Goal: Task Accomplishment & Management: Manage account settings

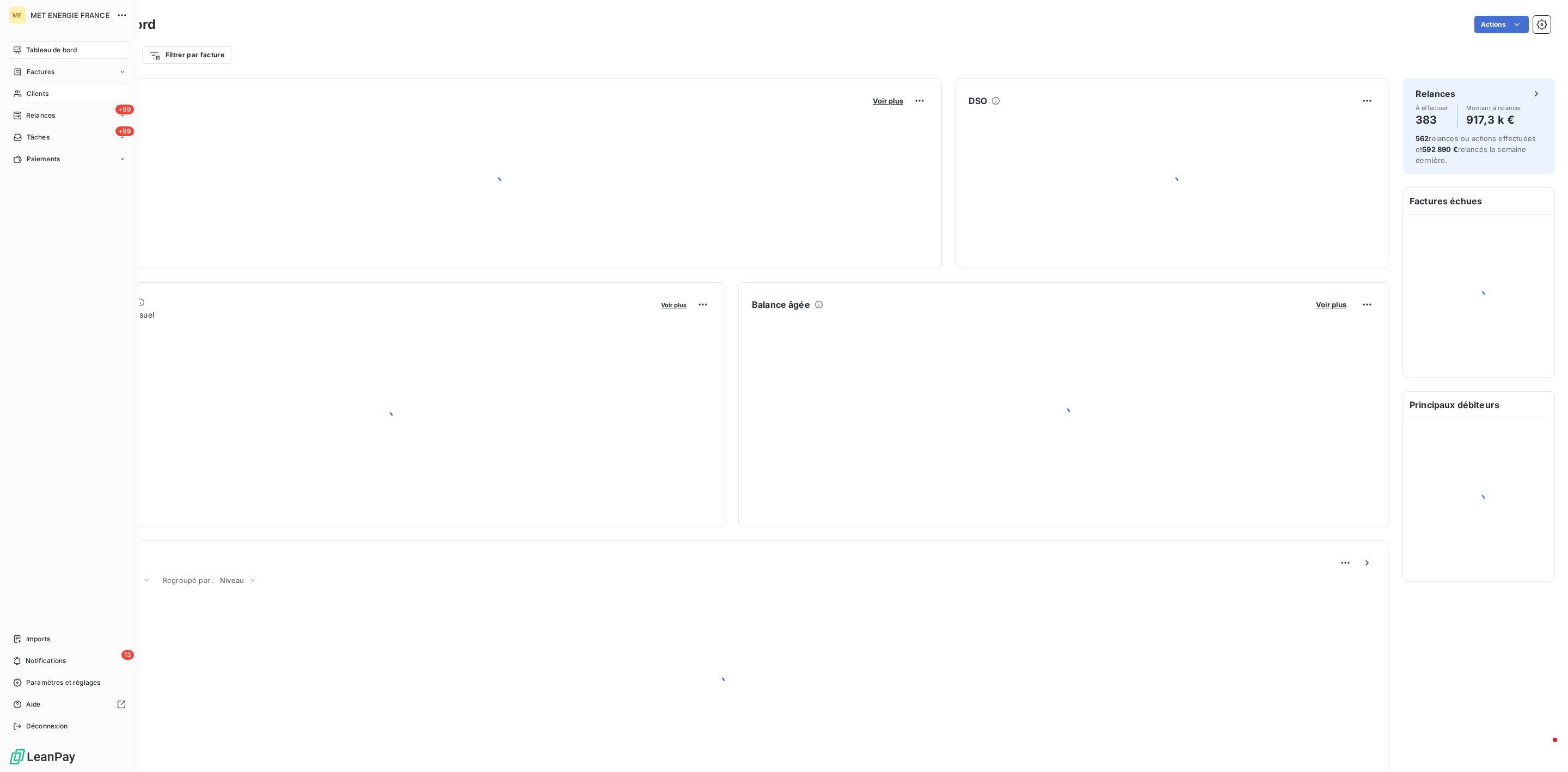
click at [30, 92] on span "Clients" at bounding box center [38, 93] width 21 height 10
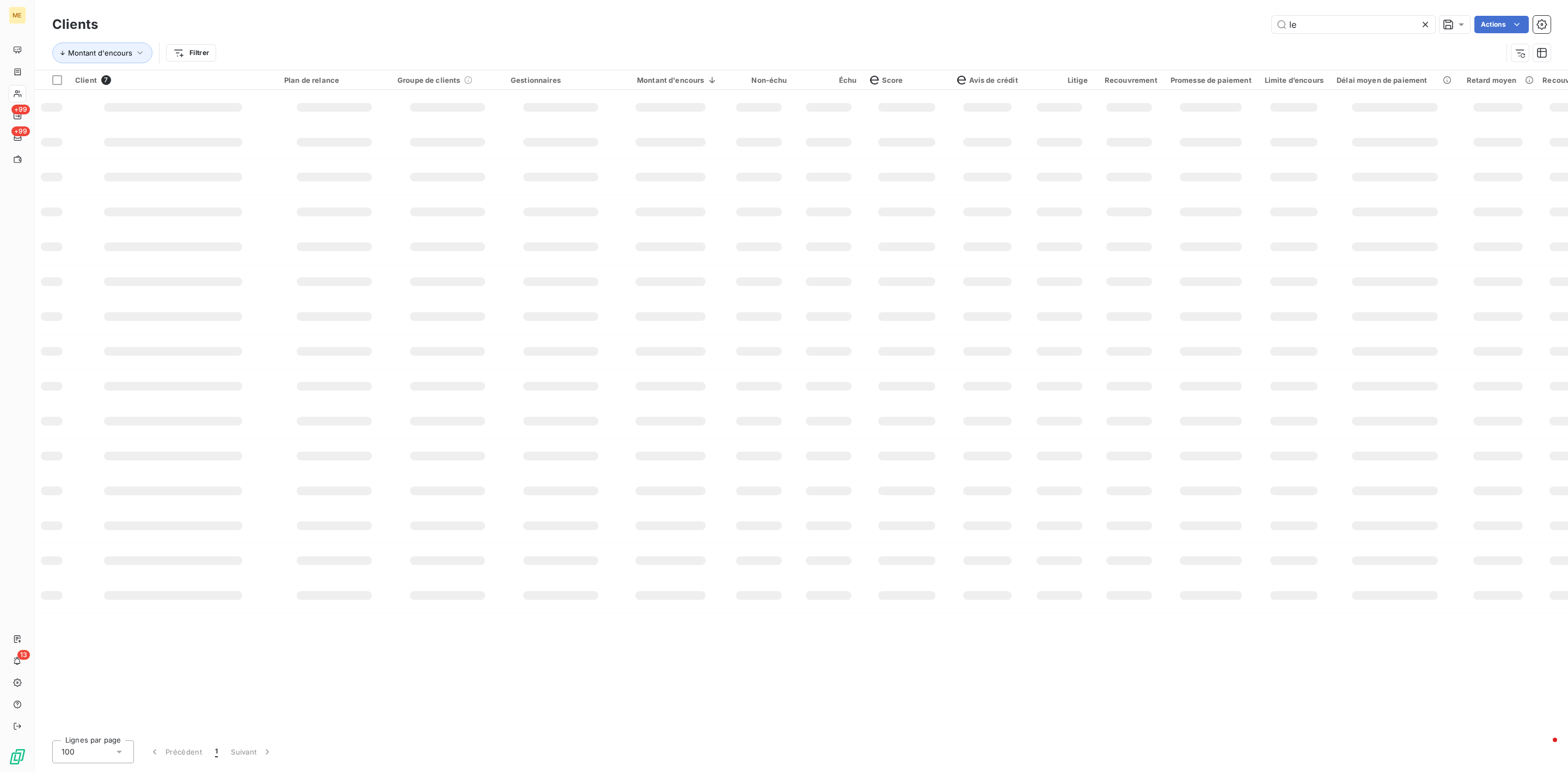
type input "l"
type input "n"
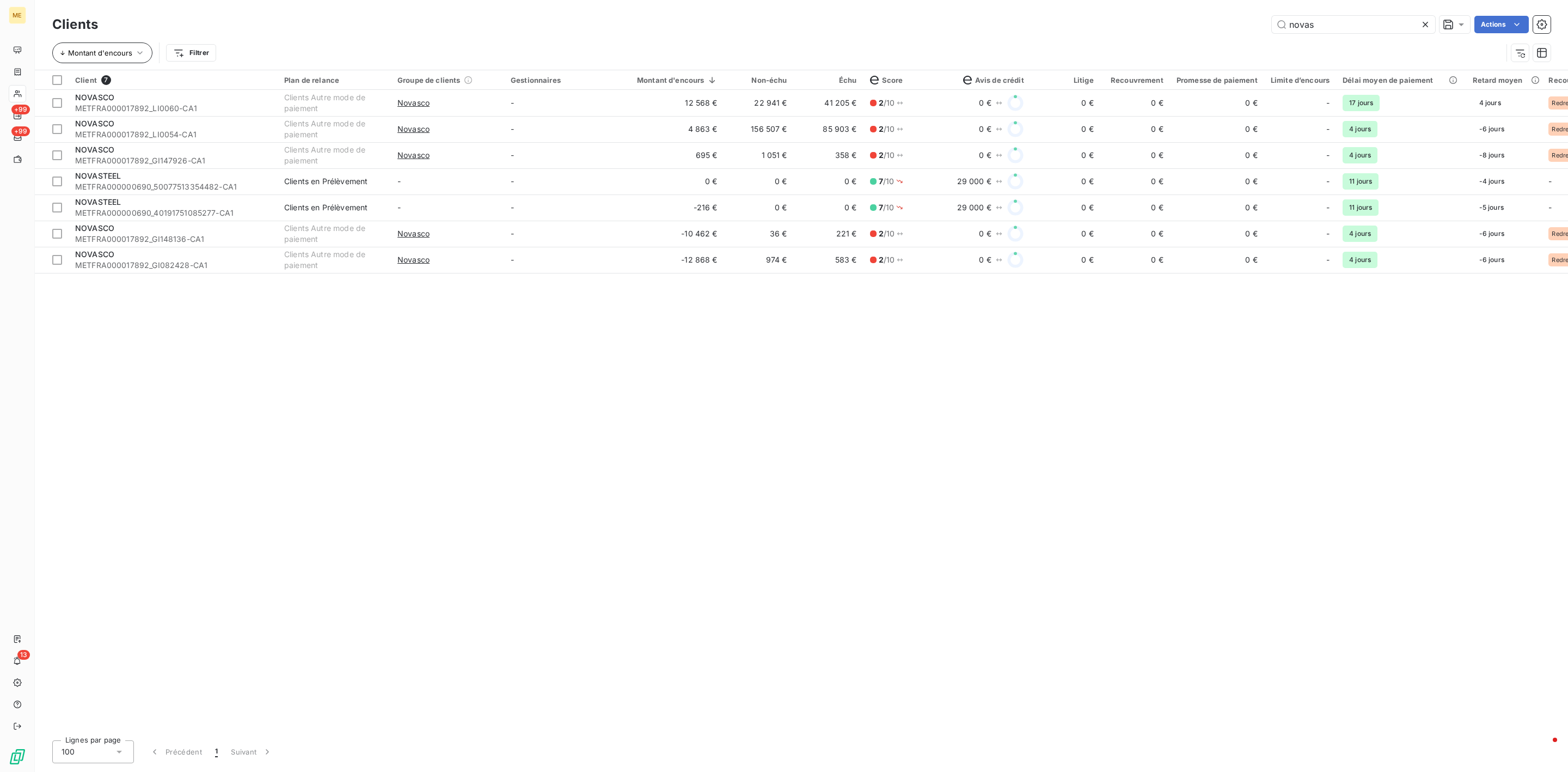
type input "novas"
click at [131, 53] on button "Montant d'encours" at bounding box center [102, 52] width 100 height 21
click at [113, 108] on span "Supprimer le tri" at bounding box center [103, 112] width 55 height 11
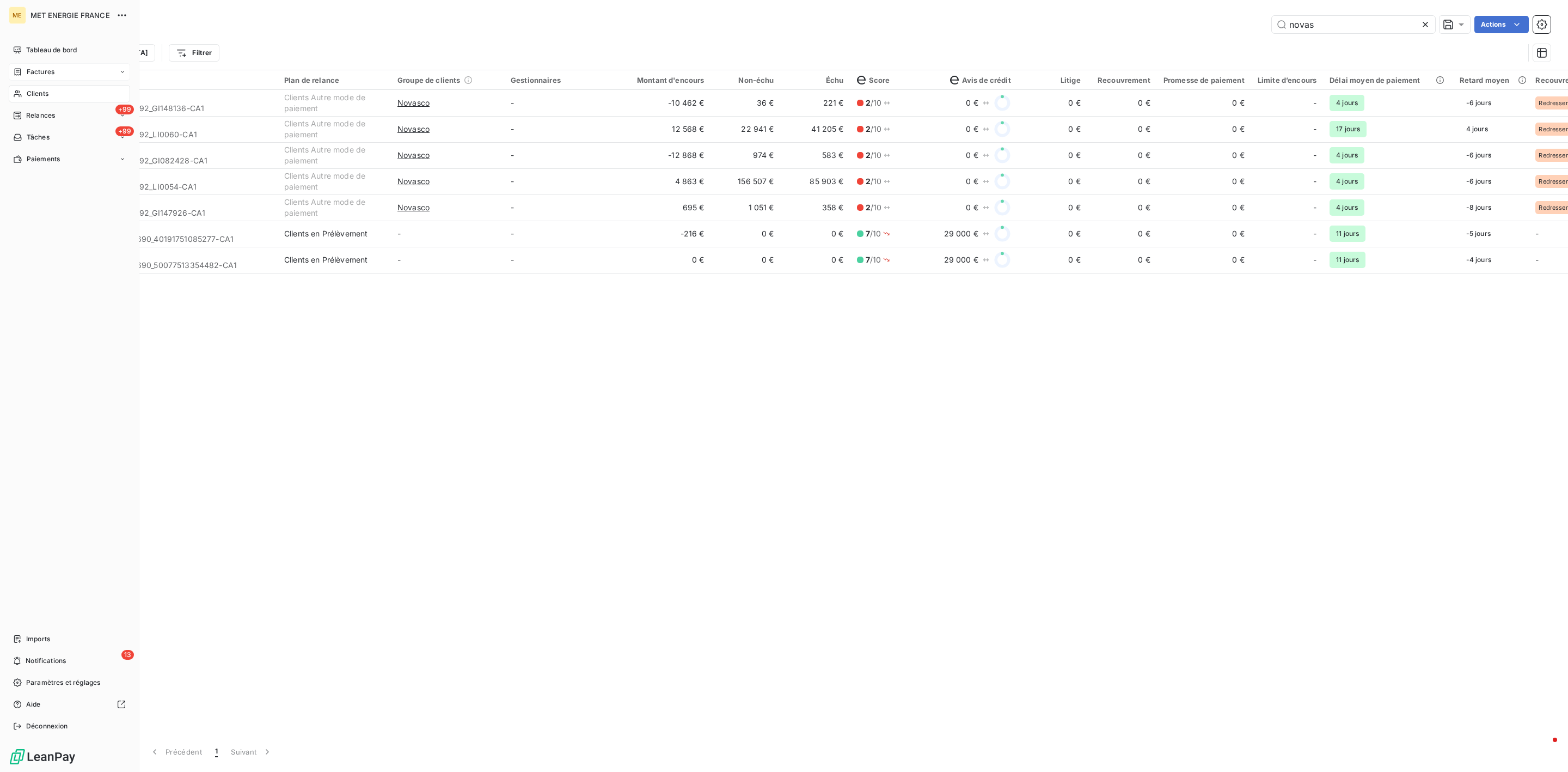
click at [49, 72] on span "Factures" at bounding box center [40, 72] width 28 height 10
click at [48, 79] on div "Factures" at bounding box center [70, 72] width 122 height 17
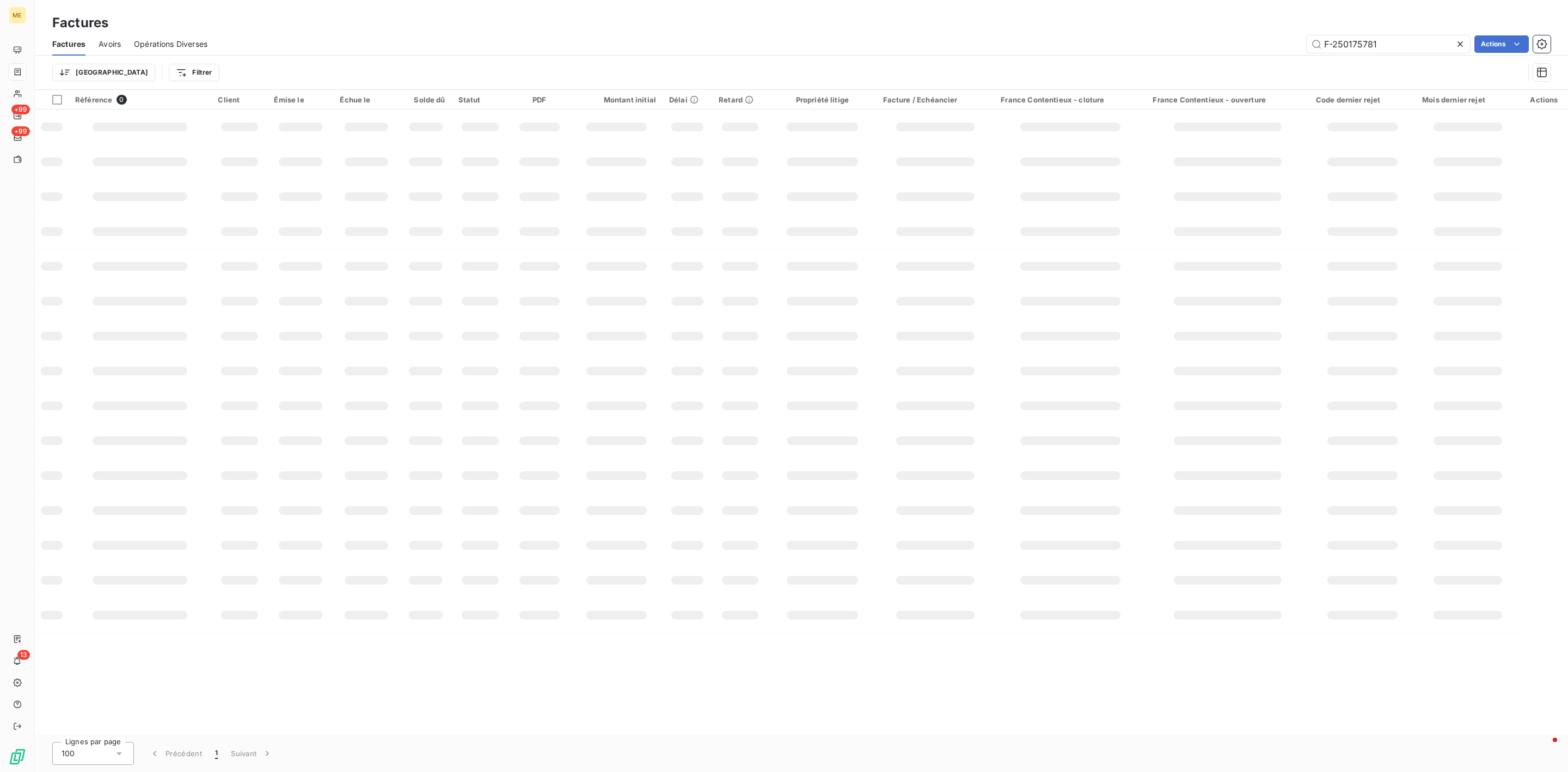
click at [1223, 41] on div "F-250175781 Actions" at bounding box center [886, 44] width 1330 height 17
click at [1462, 41] on icon at bounding box center [1461, 44] width 5 height 5
click at [1360, 44] on input "text" at bounding box center [1388, 44] width 164 height 17
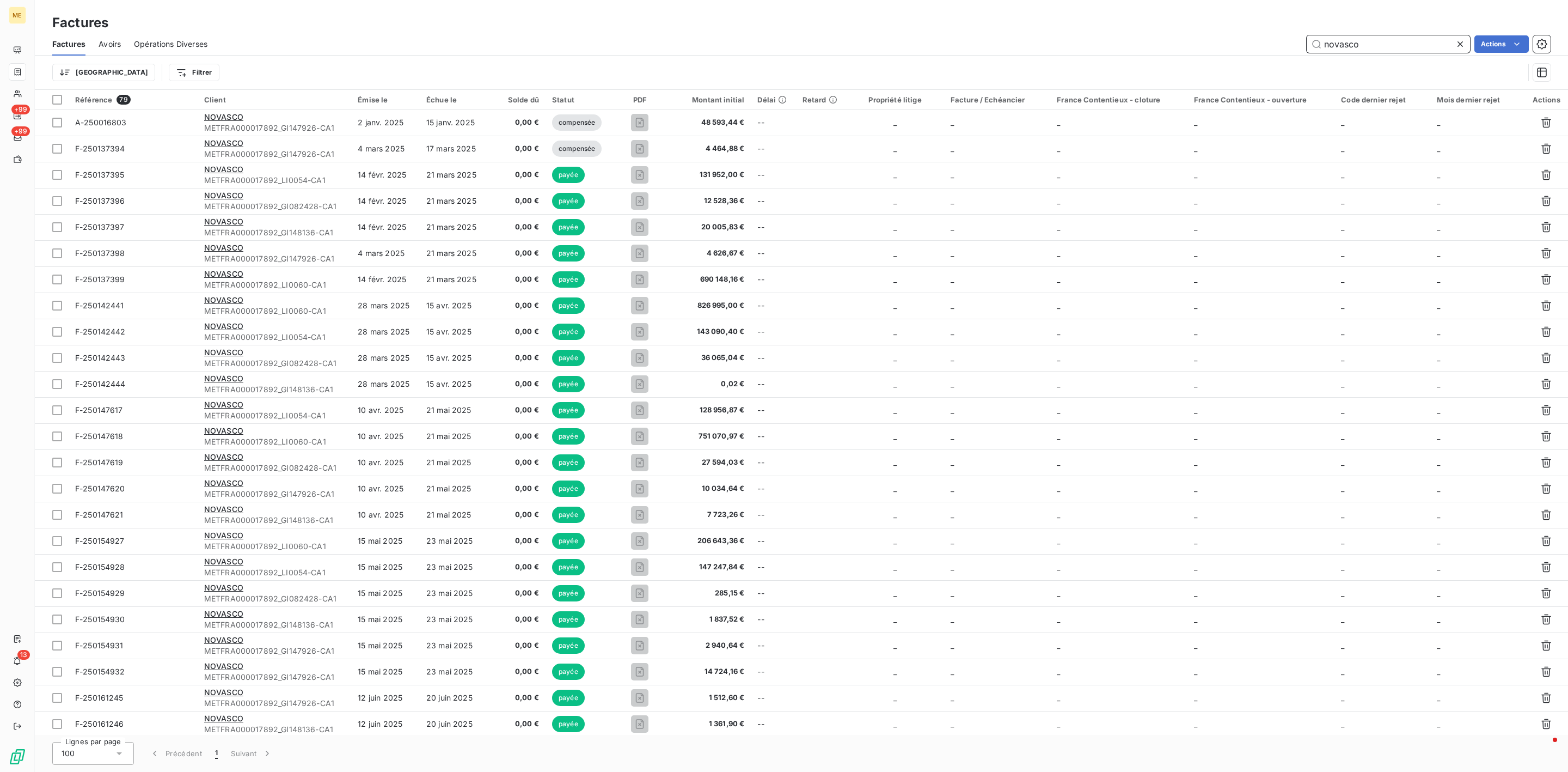
type input "novasco"
click at [1507, 47] on html "ME +99 +99 13 Factures Factures Avoirs Opérations Diverses novasco Actions Trie…" at bounding box center [784, 386] width 1568 height 772
click at [1400, 129] on div "Exporter les factures (79 factures)" at bounding box center [1424, 126] width 198 height 17
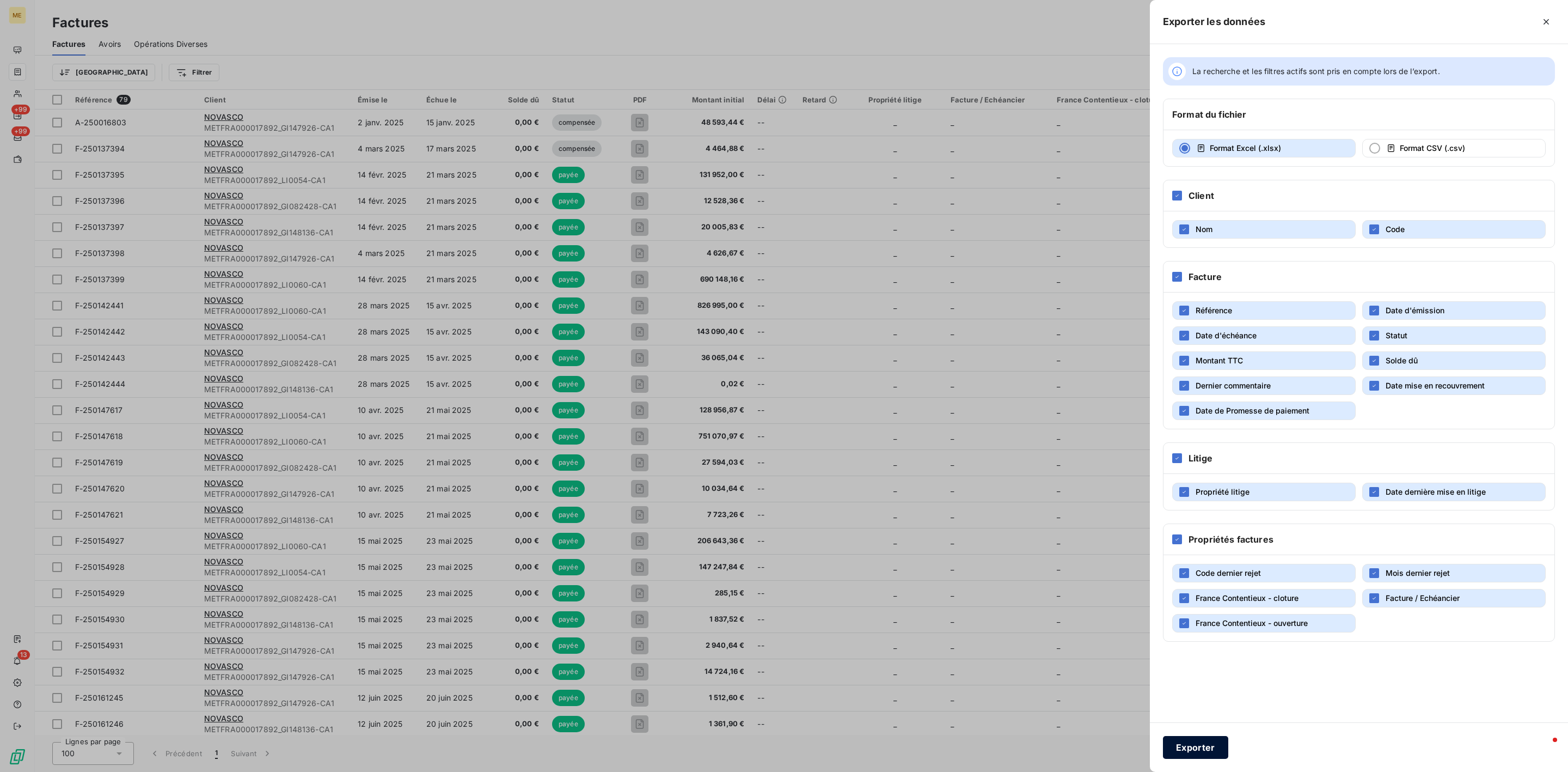
click at [1204, 748] on button "Exporter" at bounding box center [1195, 747] width 65 height 23
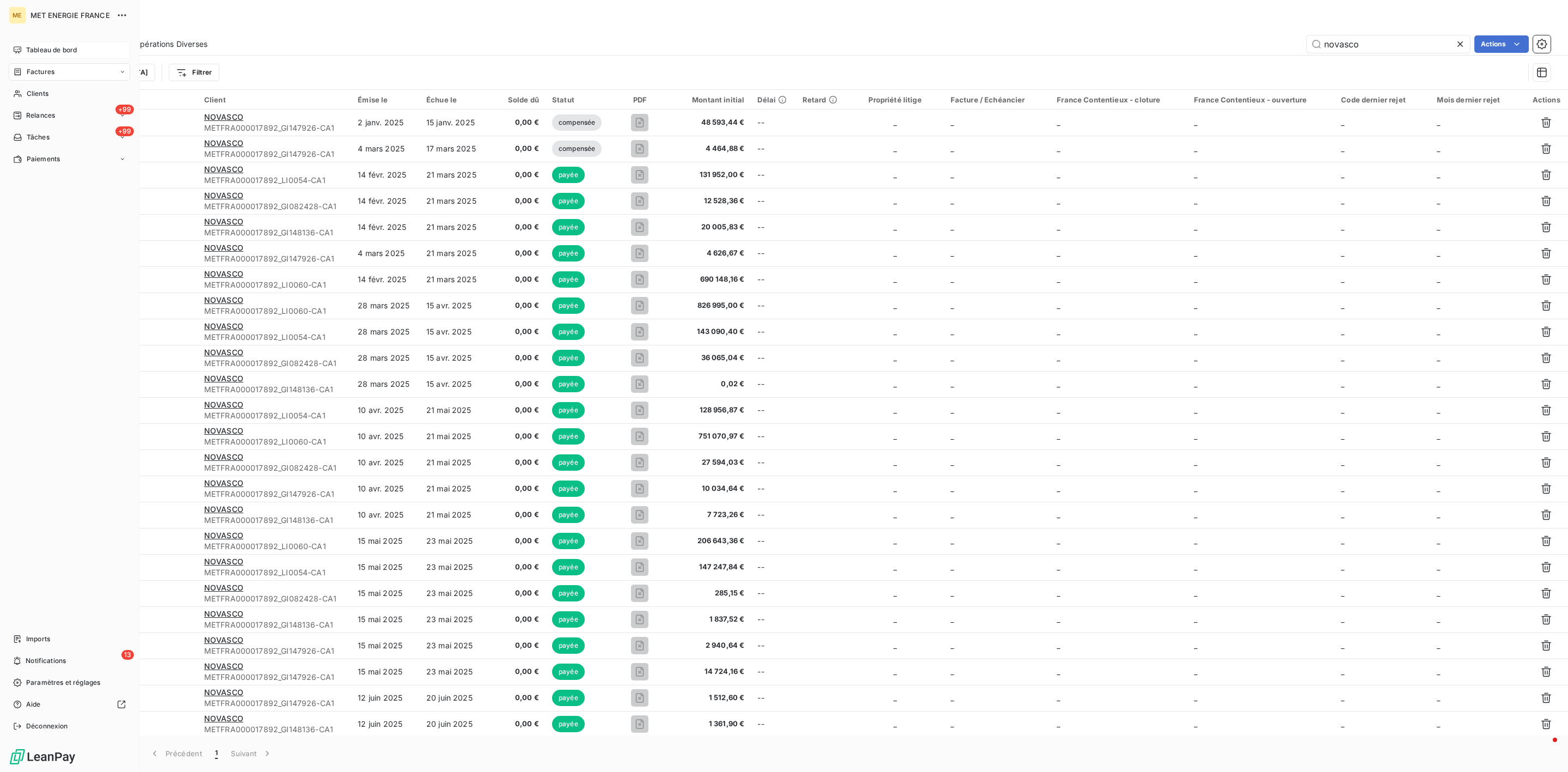
click at [18, 54] on icon at bounding box center [18, 50] width 9 height 9
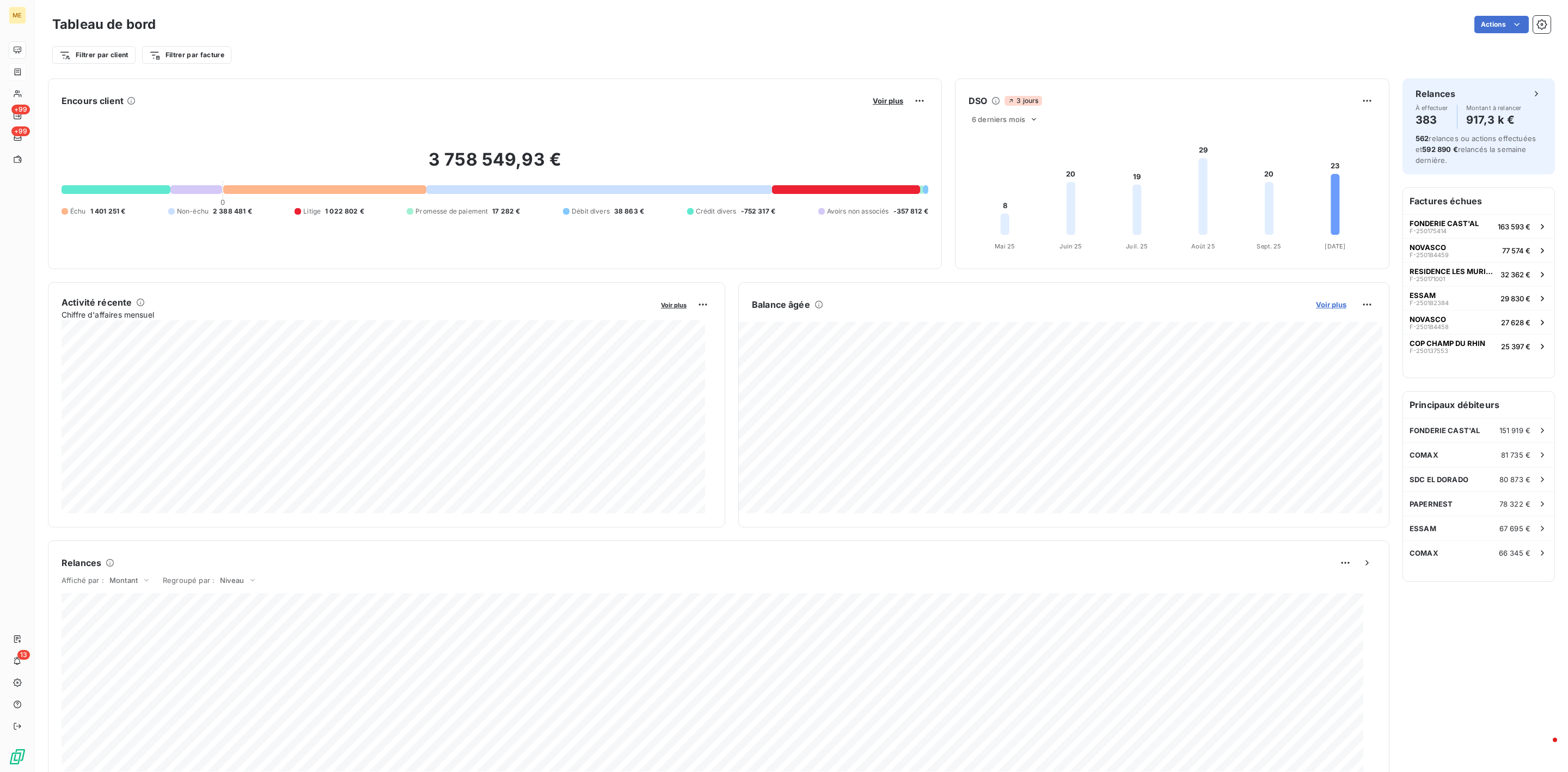
click at [1334, 306] on span "Voir plus" at bounding box center [1331, 304] width 30 height 9
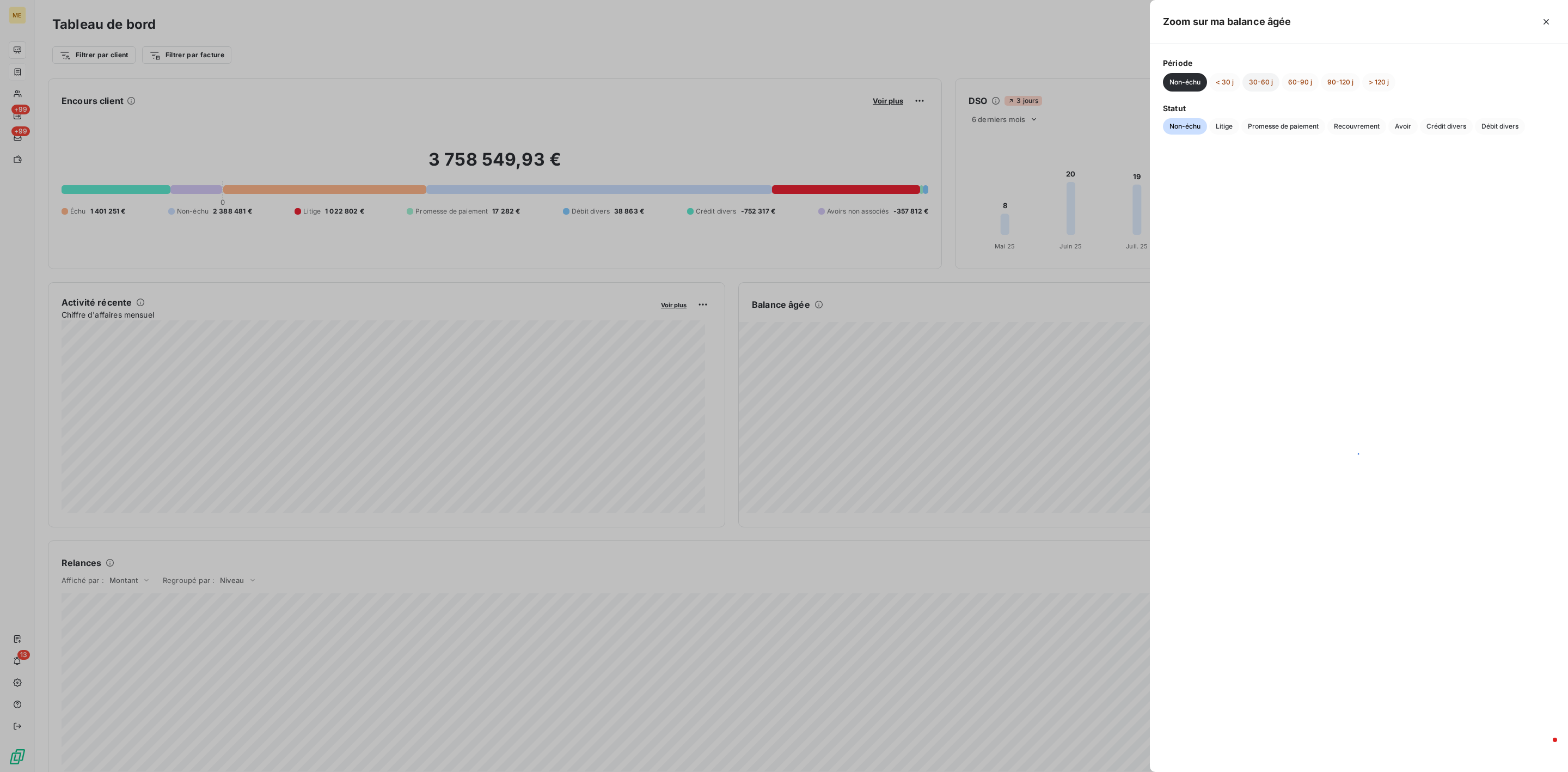
click at [1244, 81] on button "30-60 j" at bounding box center [1260, 82] width 37 height 19
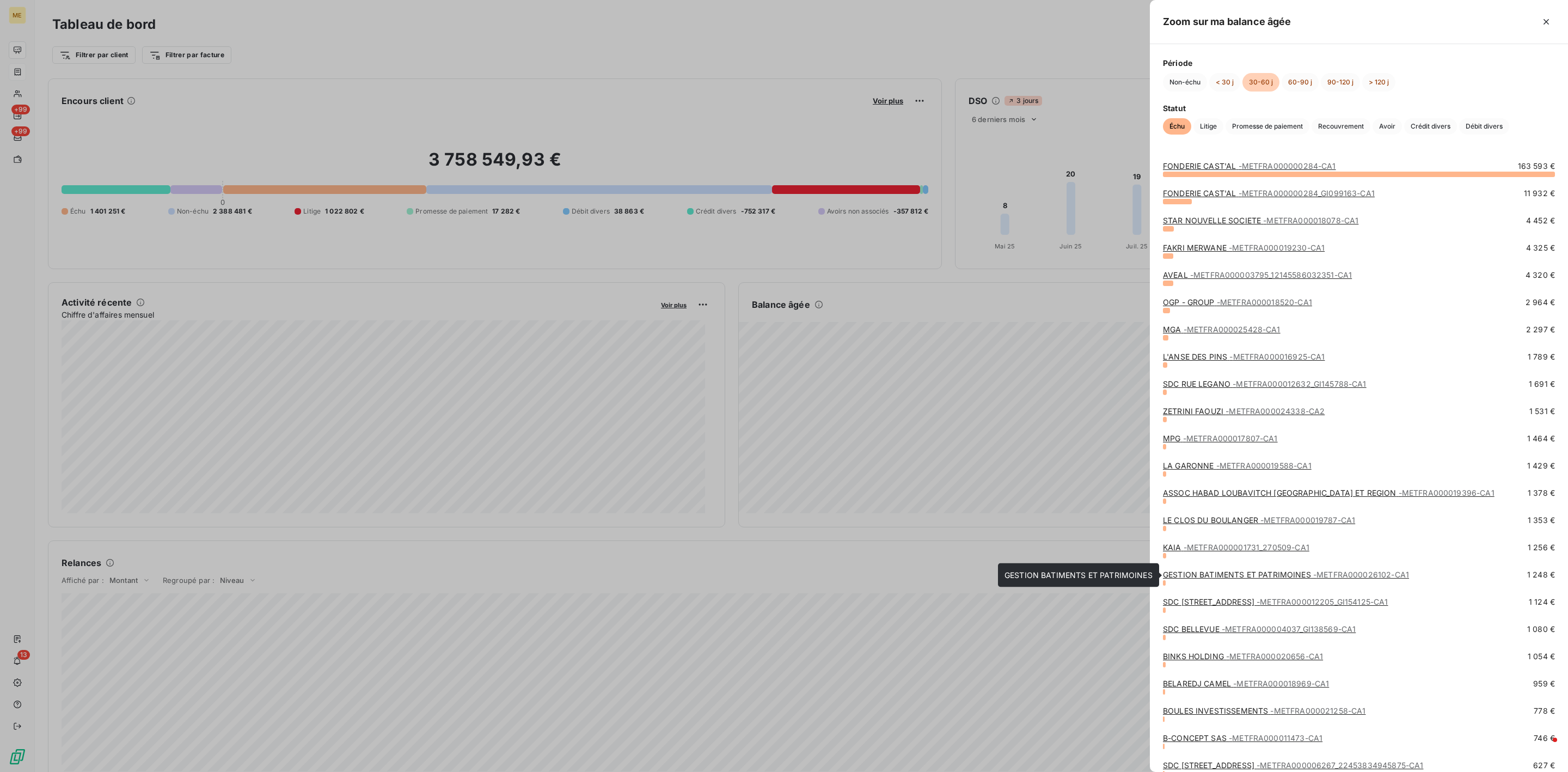
click at [1319, 573] on span "- METFRA000026102-CA1" at bounding box center [1360, 574] width 96 height 9
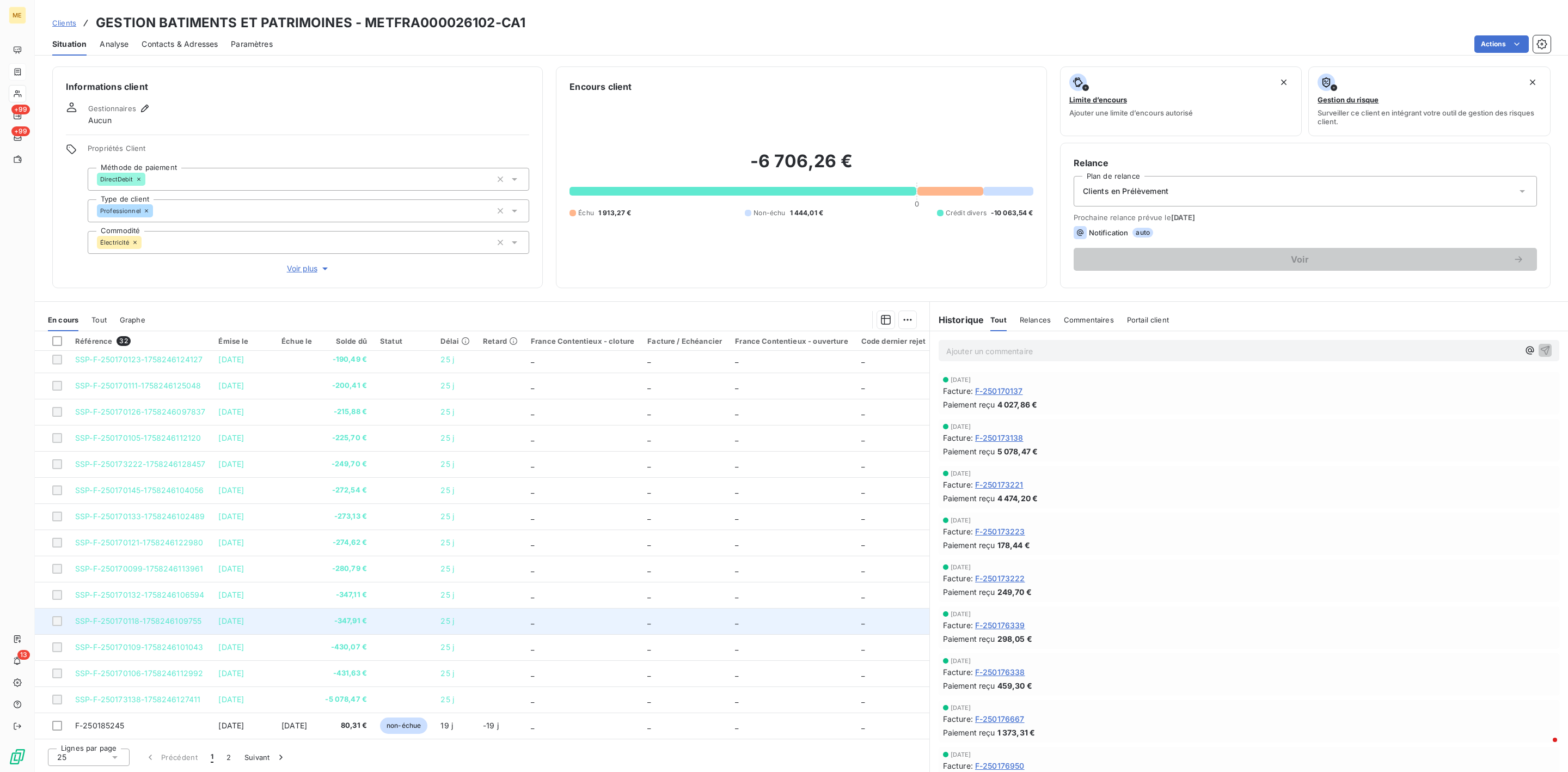
scroll to position [270, 0]
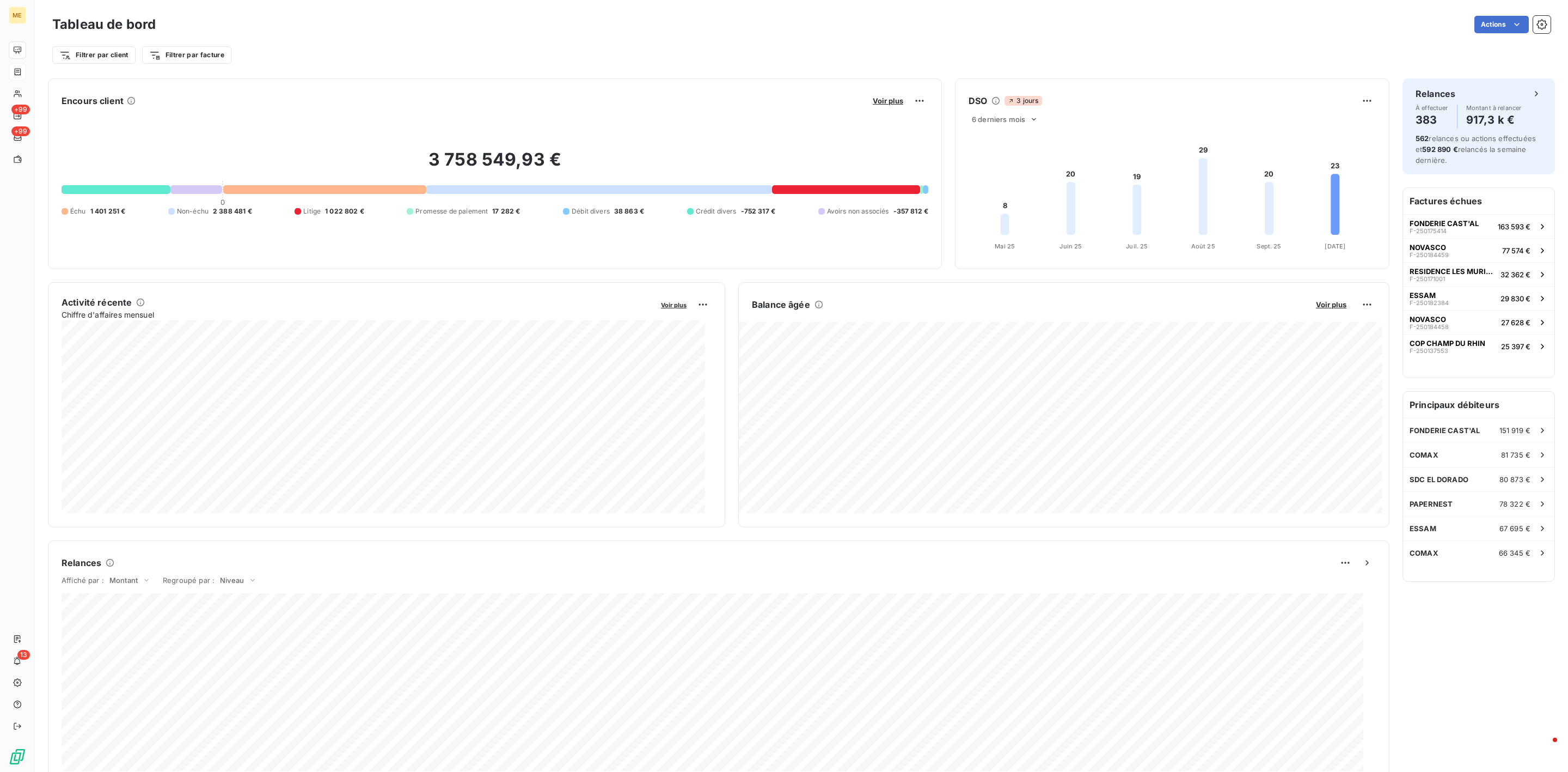
click at [1324, 300] on button "Voir plus" at bounding box center [1331, 304] width 37 height 10
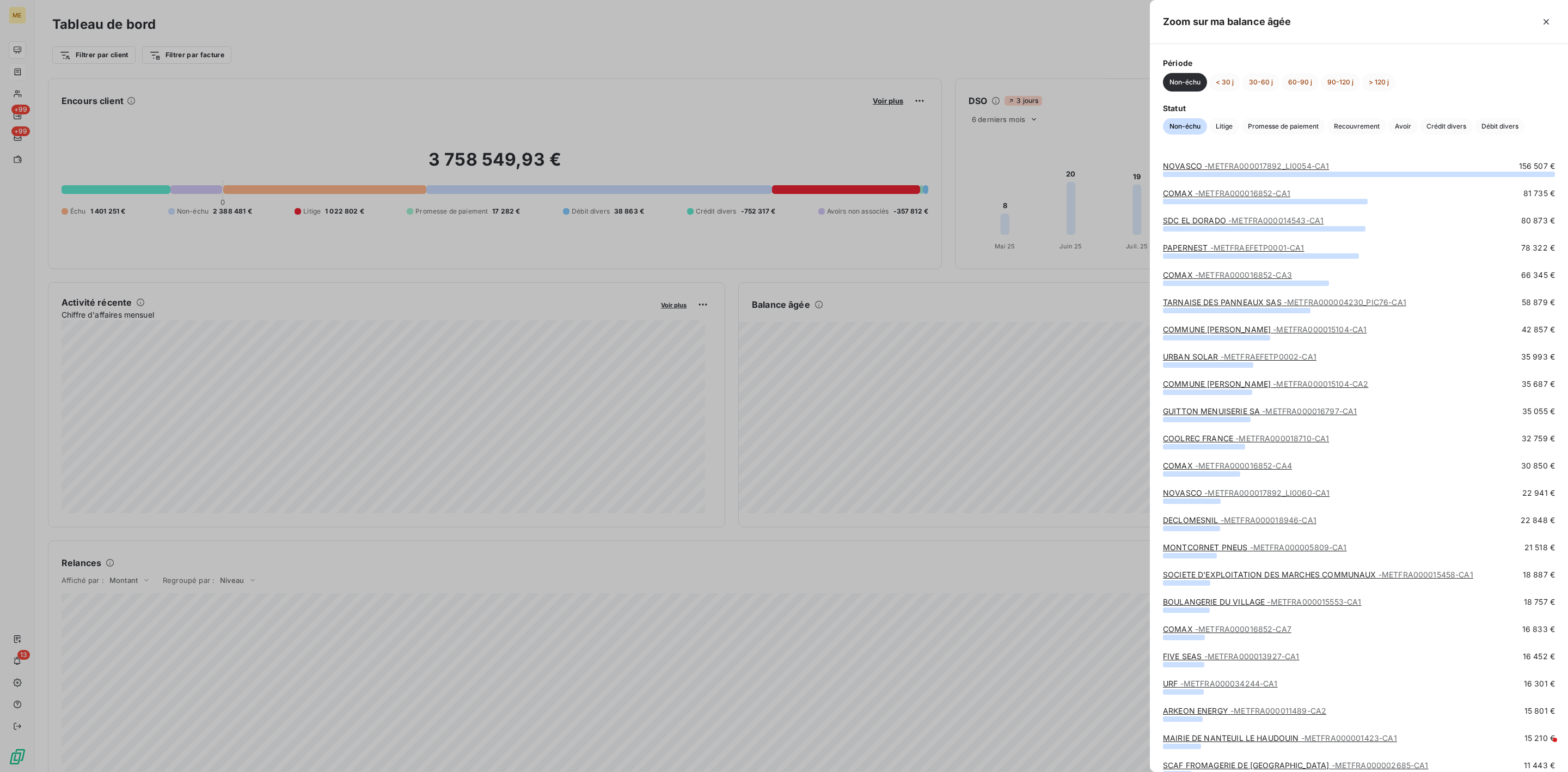
drag, startPoint x: 293, startPoint y: 75, endPoint x: 183, endPoint y: 76, distance: 110.0
click at [289, 75] on div at bounding box center [784, 386] width 1568 height 772
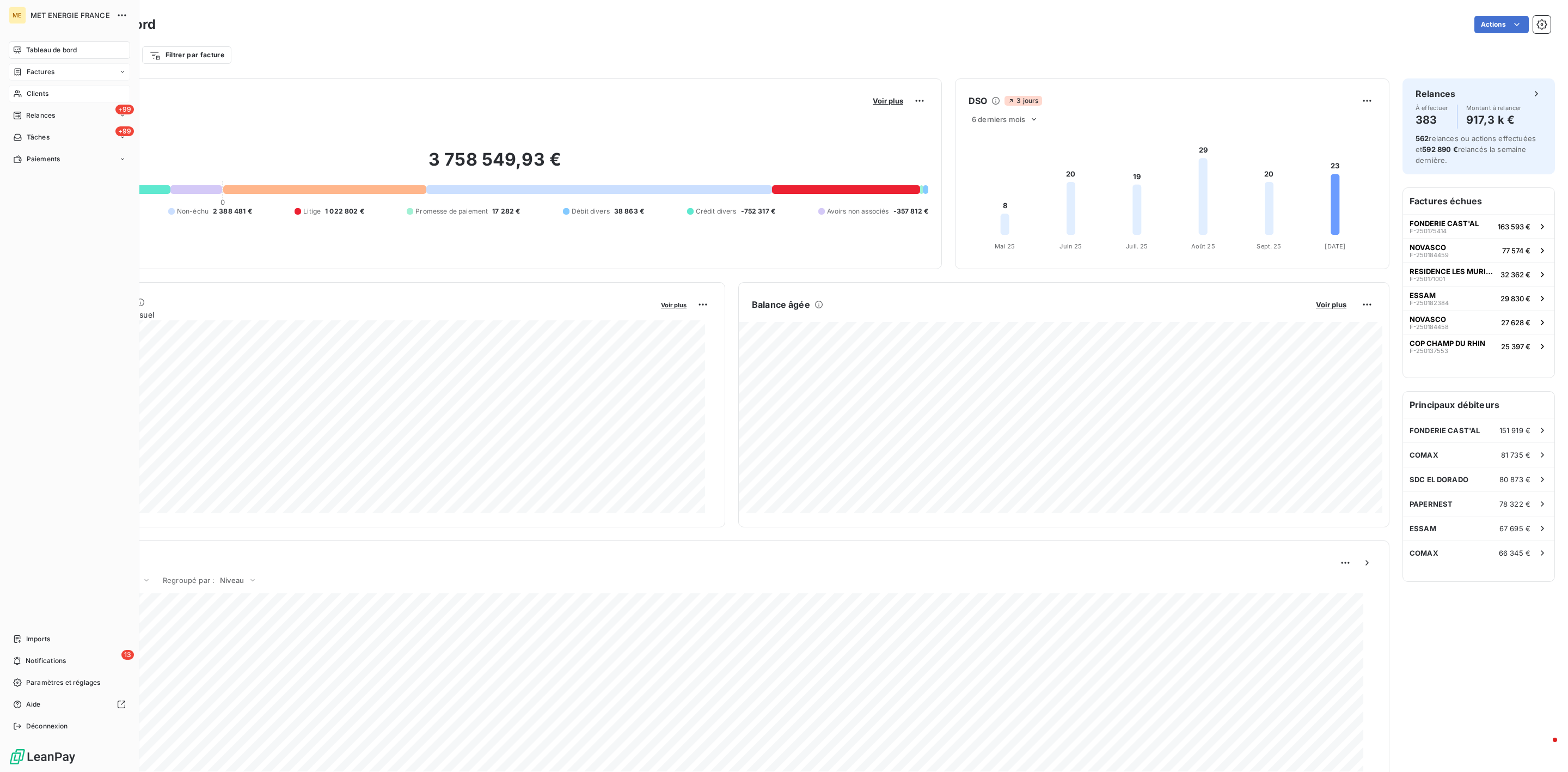
click at [39, 96] on span "Clients" at bounding box center [38, 93] width 21 height 10
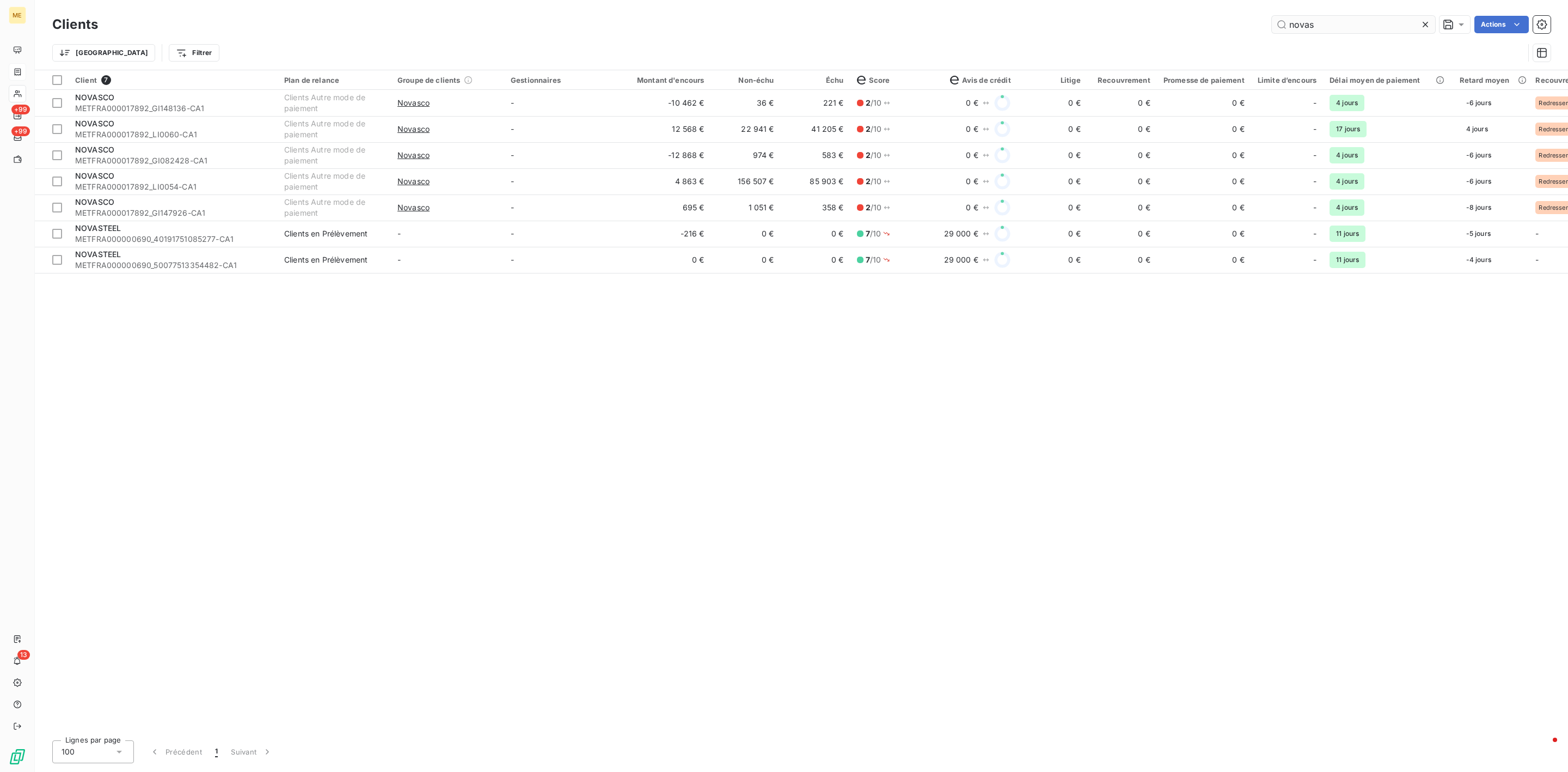
drag, startPoint x: 1429, startPoint y: 23, endPoint x: 1303, endPoint y: 30, distance: 126.2
click at [1428, 23] on icon at bounding box center [1426, 24] width 11 height 11
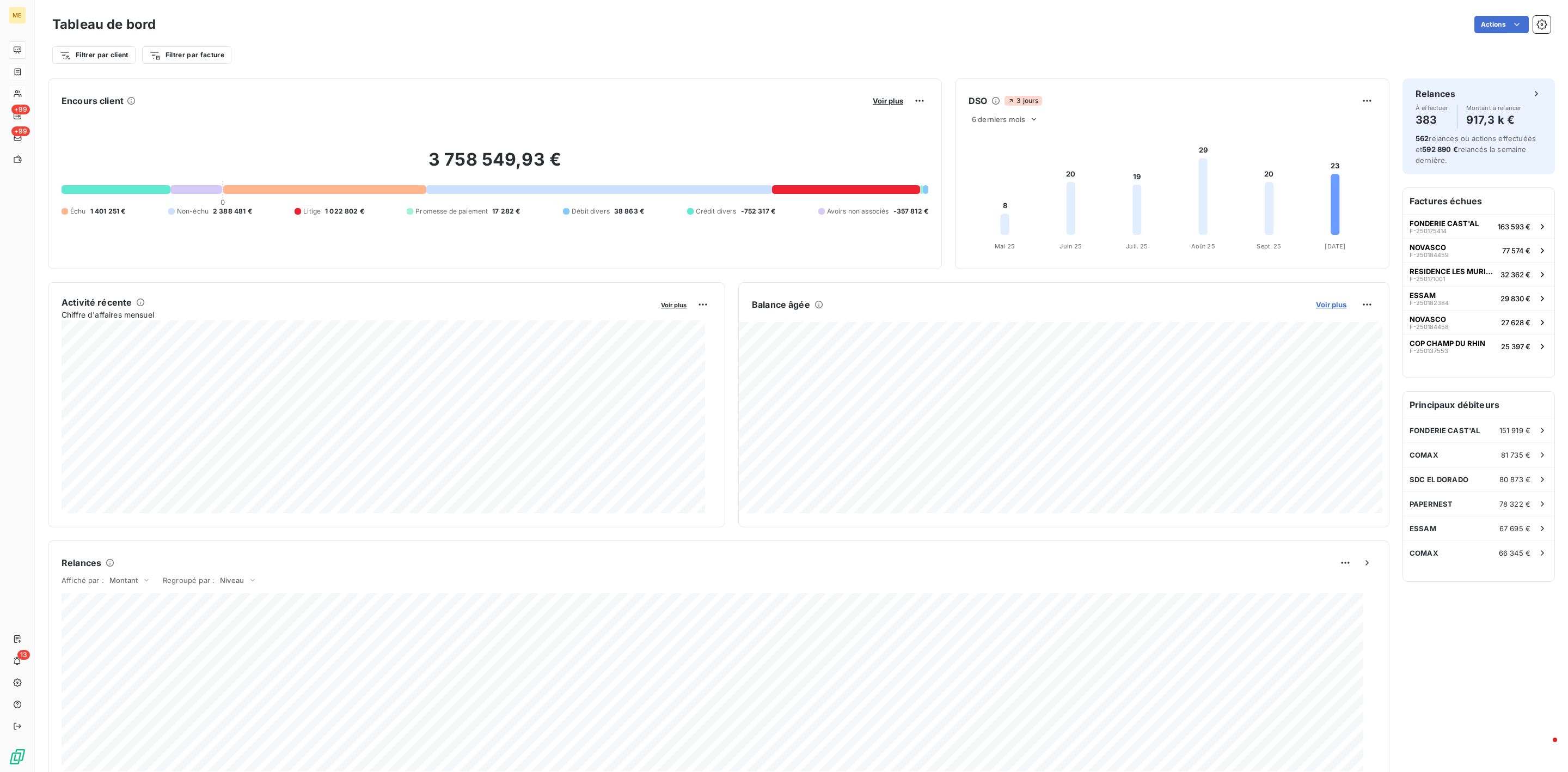
click at [1316, 304] on span "Voir plus" at bounding box center [1331, 304] width 30 height 9
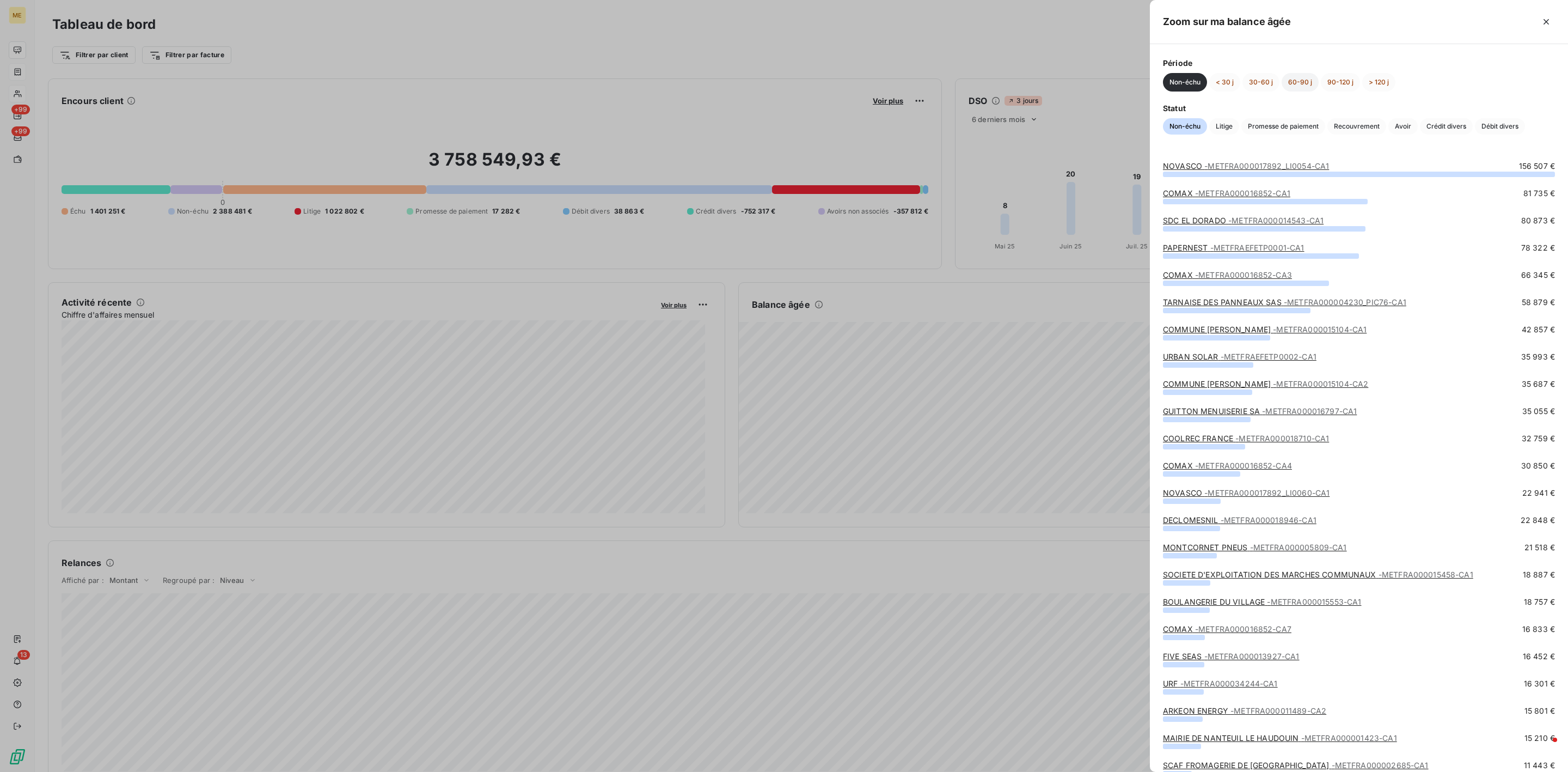
click at [1314, 83] on button "60-90 j" at bounding box center [1300, 82] width 37 height 19
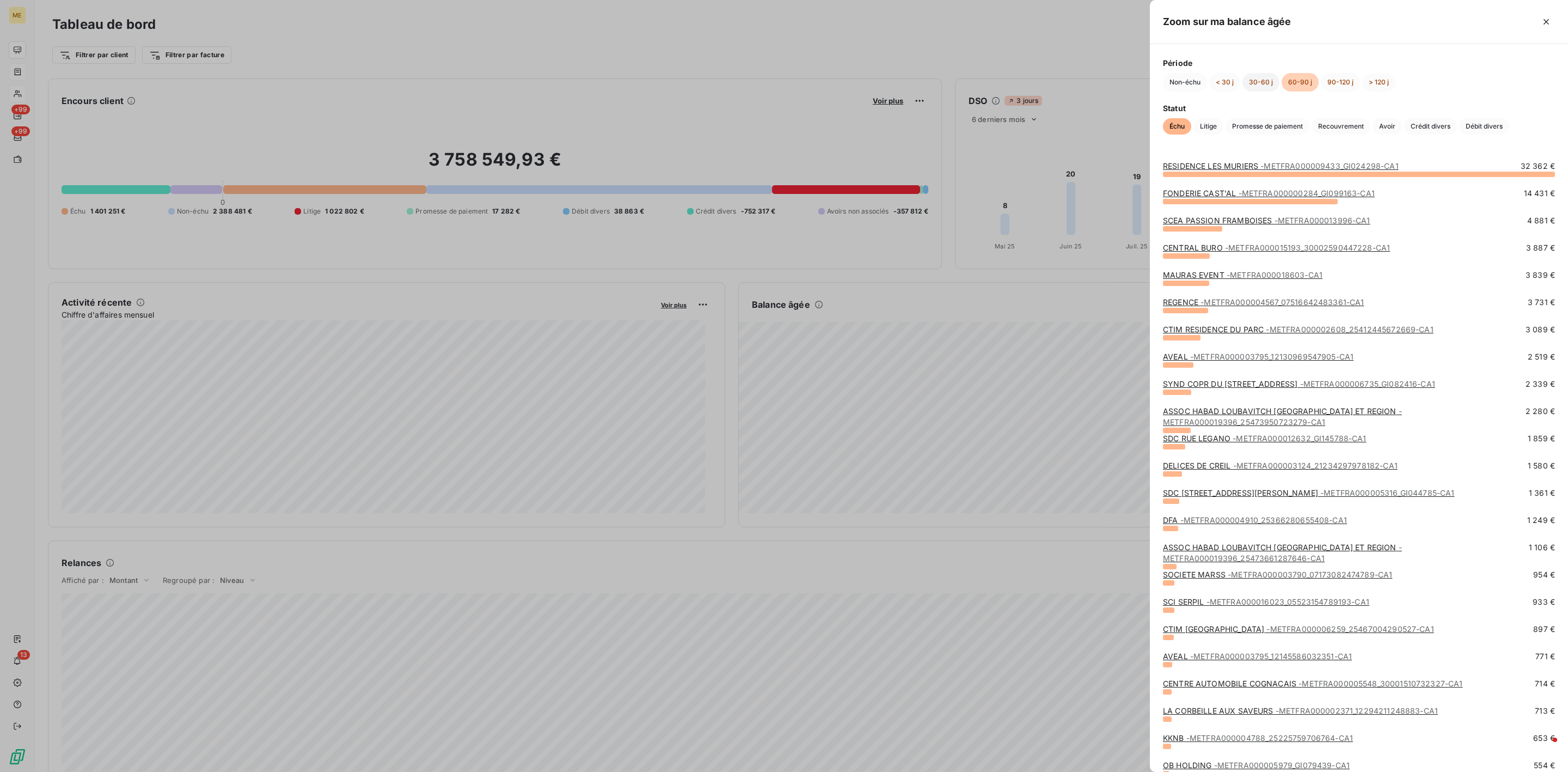
click at [1259, 83] on button "30-60 j" at bounding box center [1260, 82] width 37 height 19
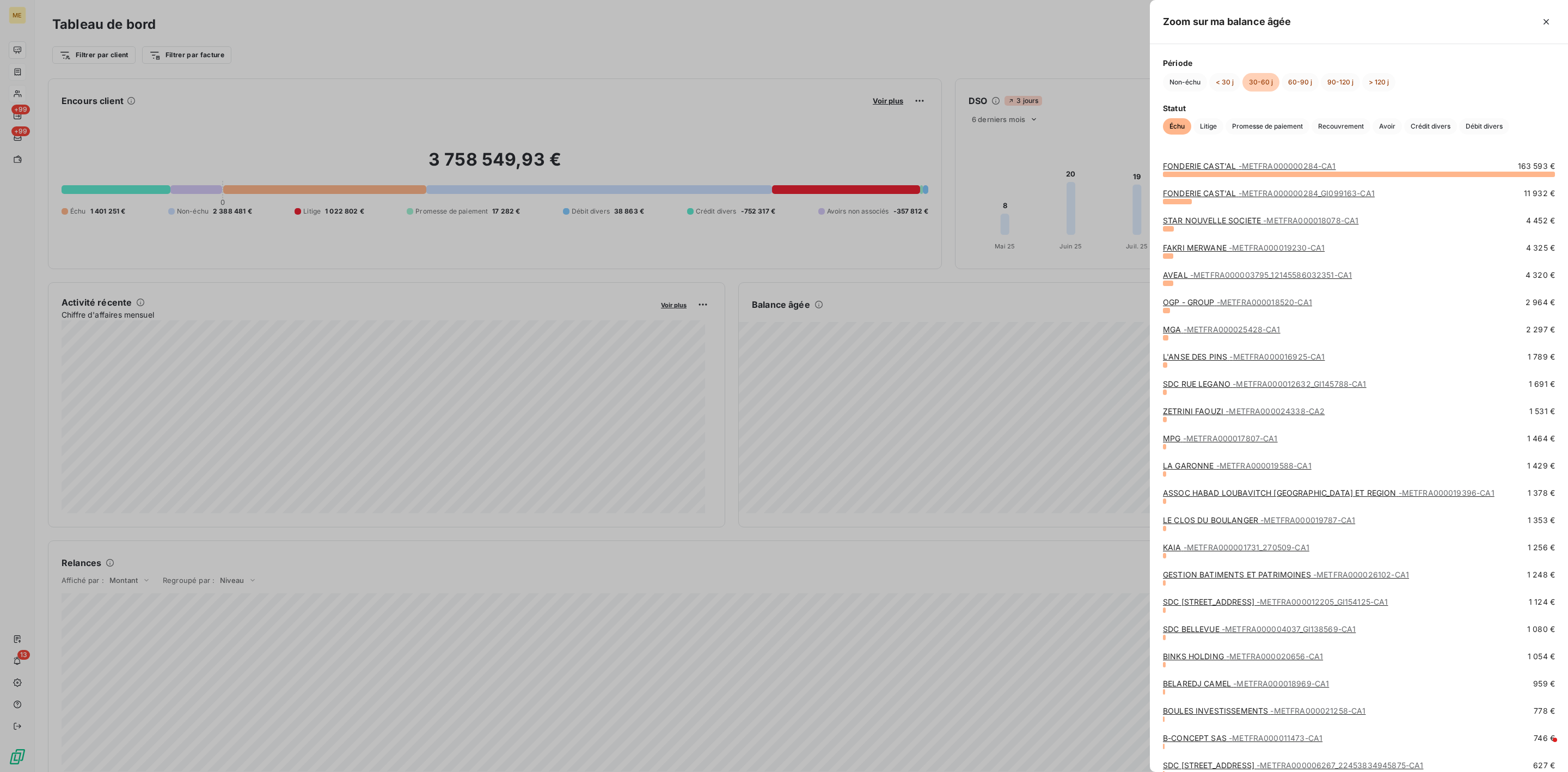
scroll to position [81, 0]
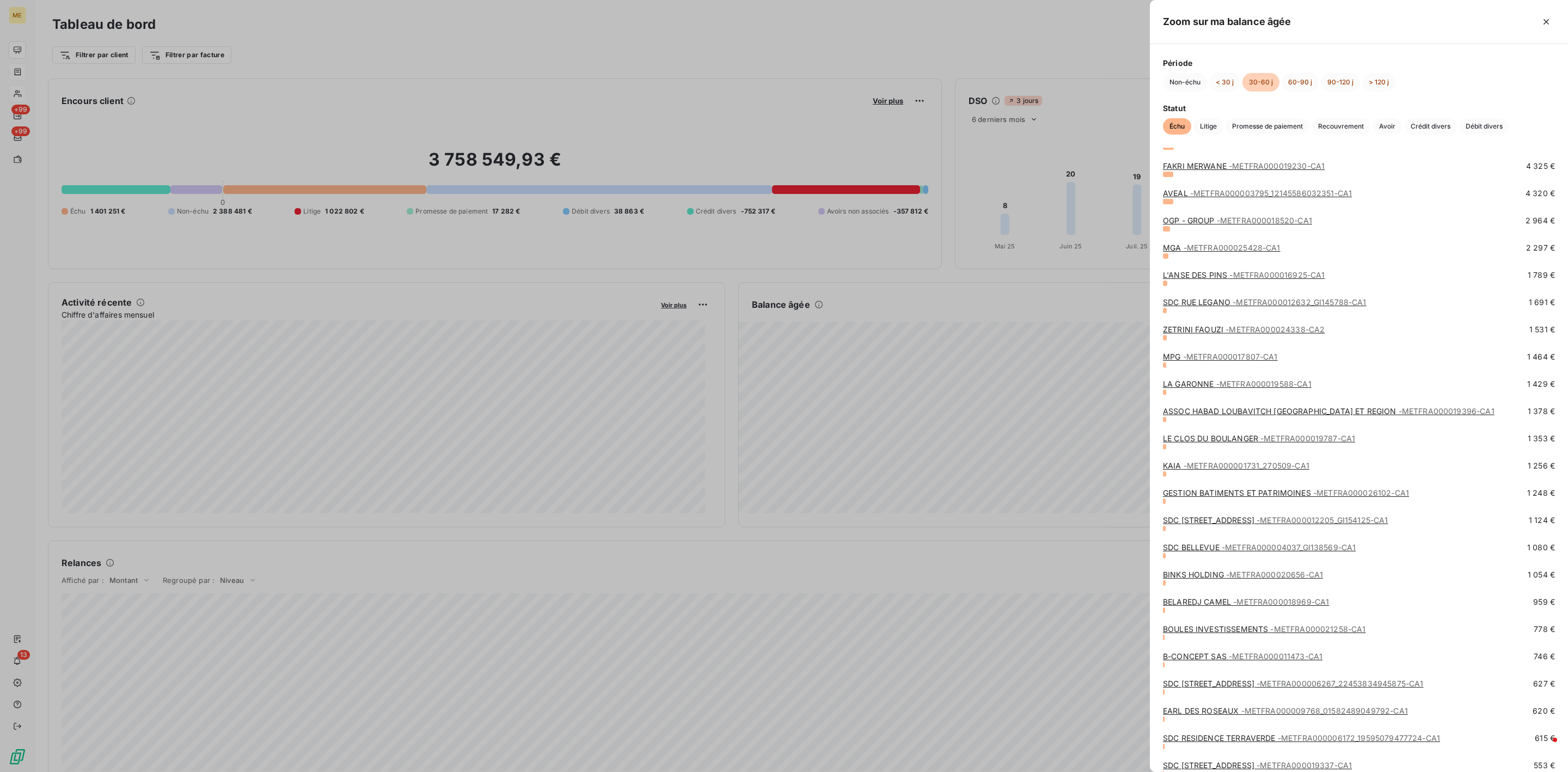
click at [1203, 250] on span "- METFRA000025428-CA1" at bounding box center [1233, 248] width 97 height 9
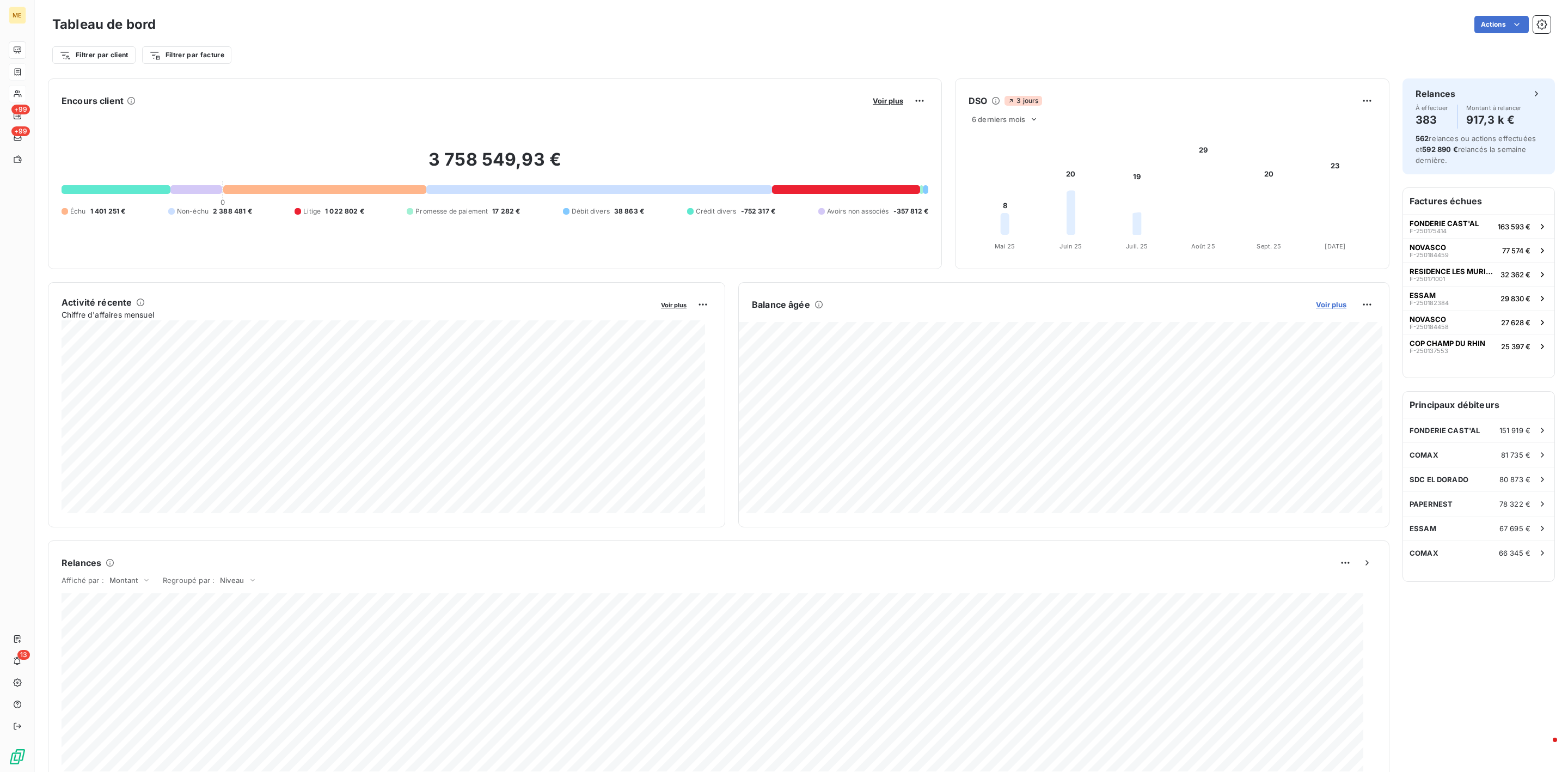
click at [1316, 307] on span "Voir plus" at bounding box center [1331, 304] width 30 height 9
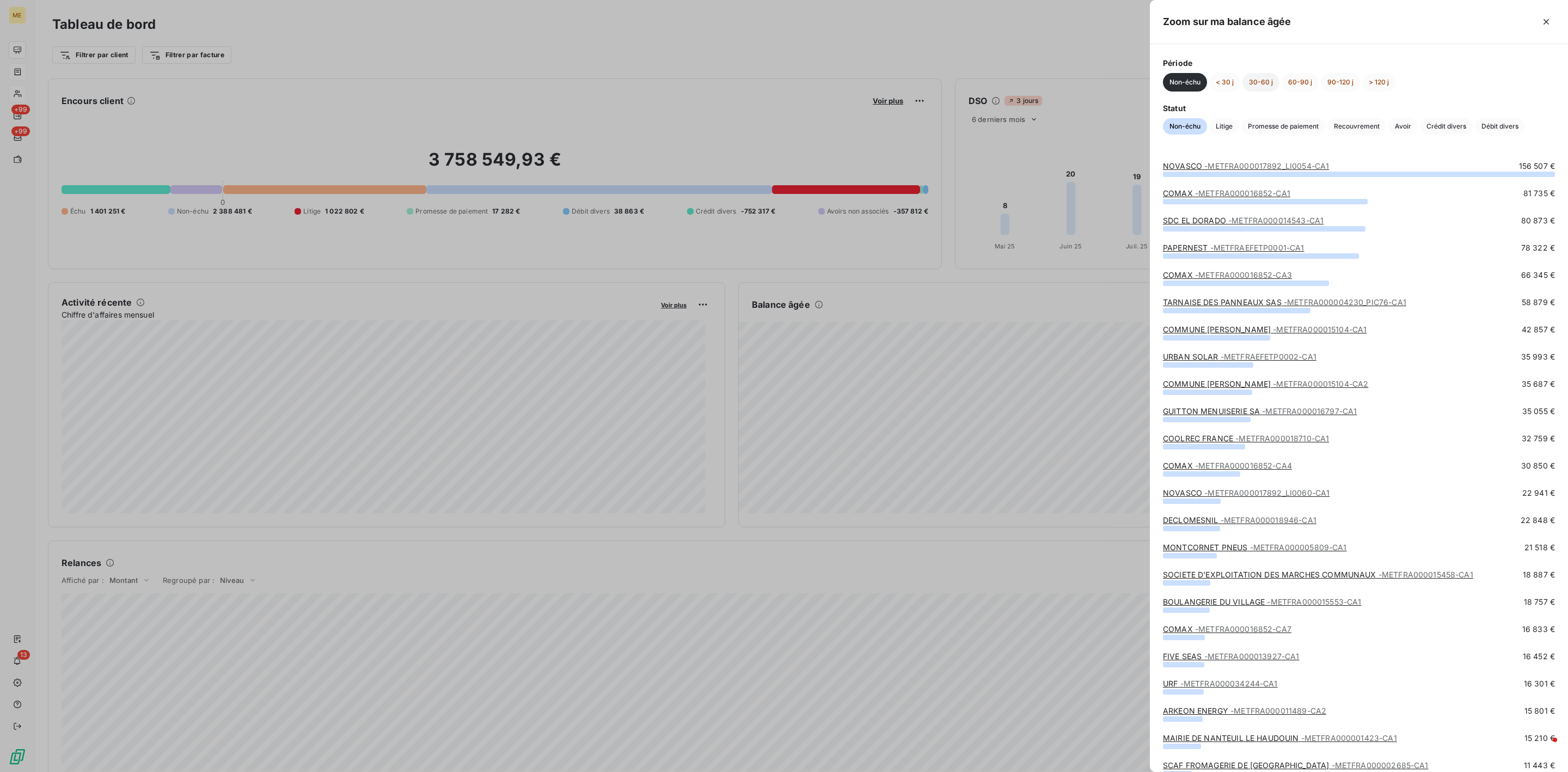
click at [1250, 84] on button "30-60 j" at bounding box center [1260, 82] width 37 height 19
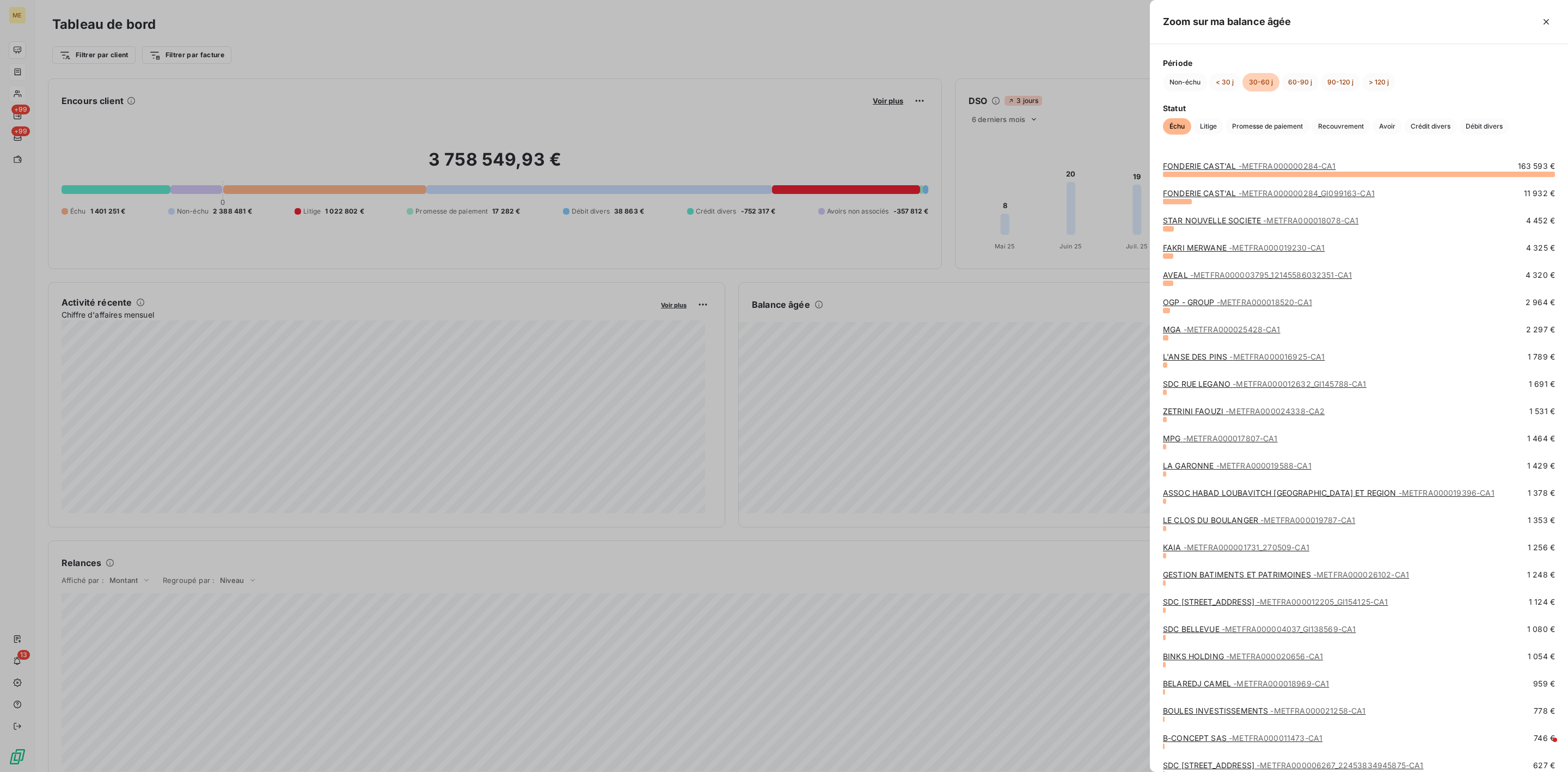
click at [1280, 514] on div "LE CLOS DU [PERSON_NAME] - METFRA000019787-CA1" at bounding box center [1259, 520] width 192 height 11
click at [1280, 519] on span "- METFRA000019787-CA1" at bounding box center [1308, 520] width 95 height 9
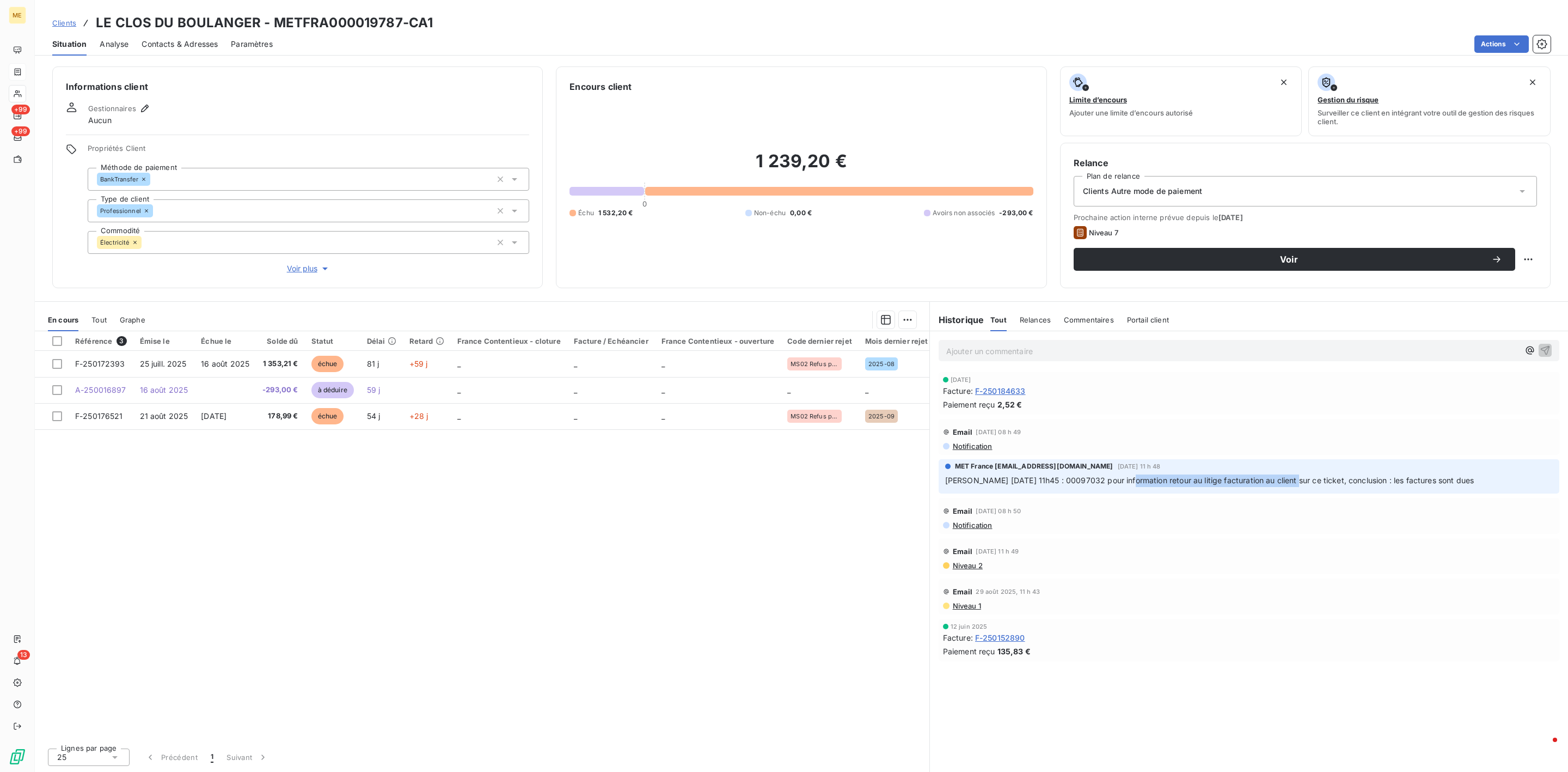
drag, startPoint x: 1121, startPoint y: 480, endPoint x: 1288, endPoint y: 479, distance: 167.0
click at [1288, 479] on span "[PERSON_NAME] [DATE] 11h45 : 00097032 pour information retour au litige factura…" at bounding box center [1210, 479] width 530 height 9
click at [969, 346] on p "Ajouter un commentaire ﻿" at bounding box center [1233, 351] width 572 height 13
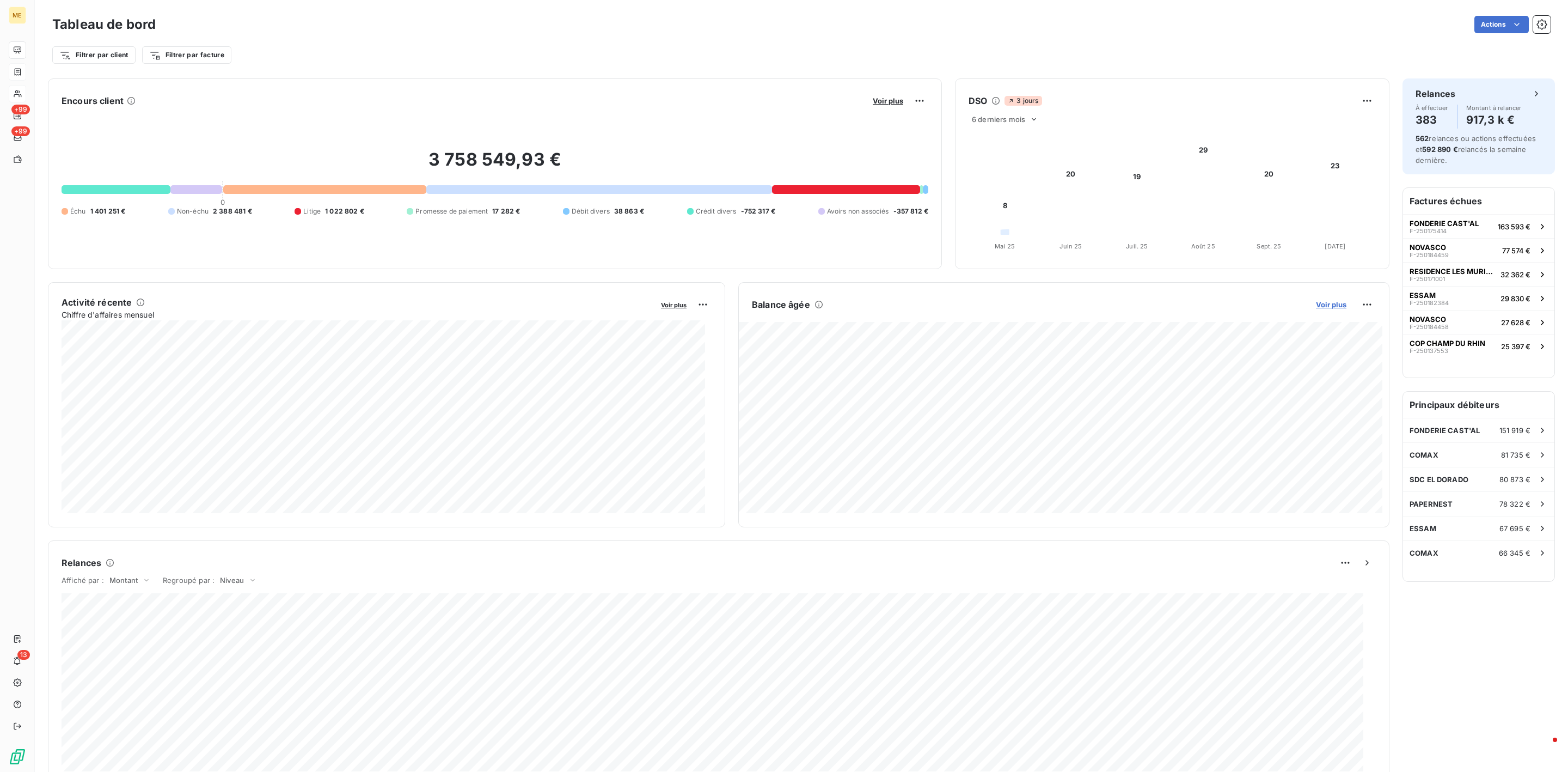
click at [1316, 301] on span "Voir plus" at bounding box center [1331, 304] width 30 height 9
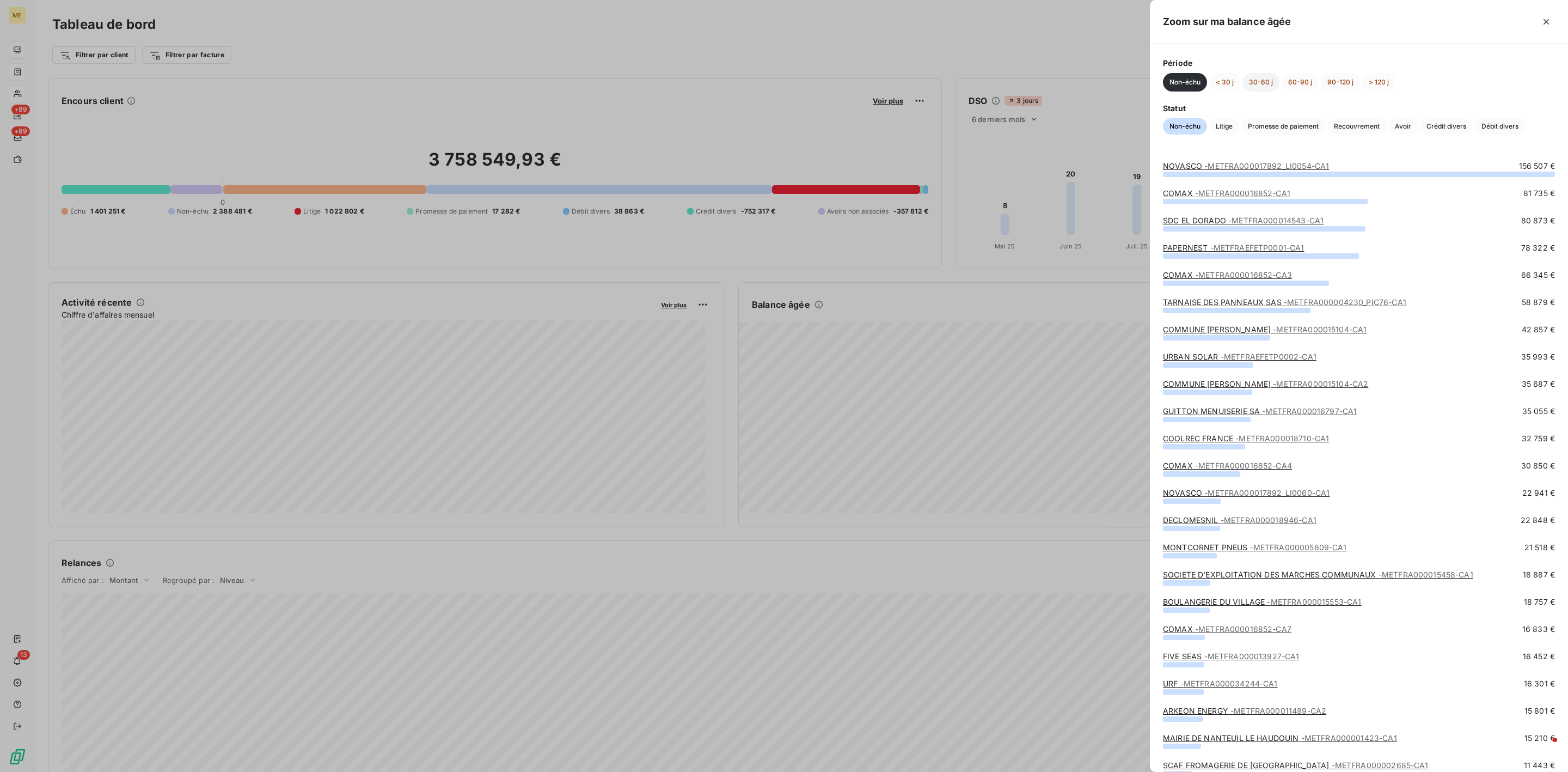
click at [1259, 85] on button "30-60 j" at bounding box center [1260, 82] width 37 height 19
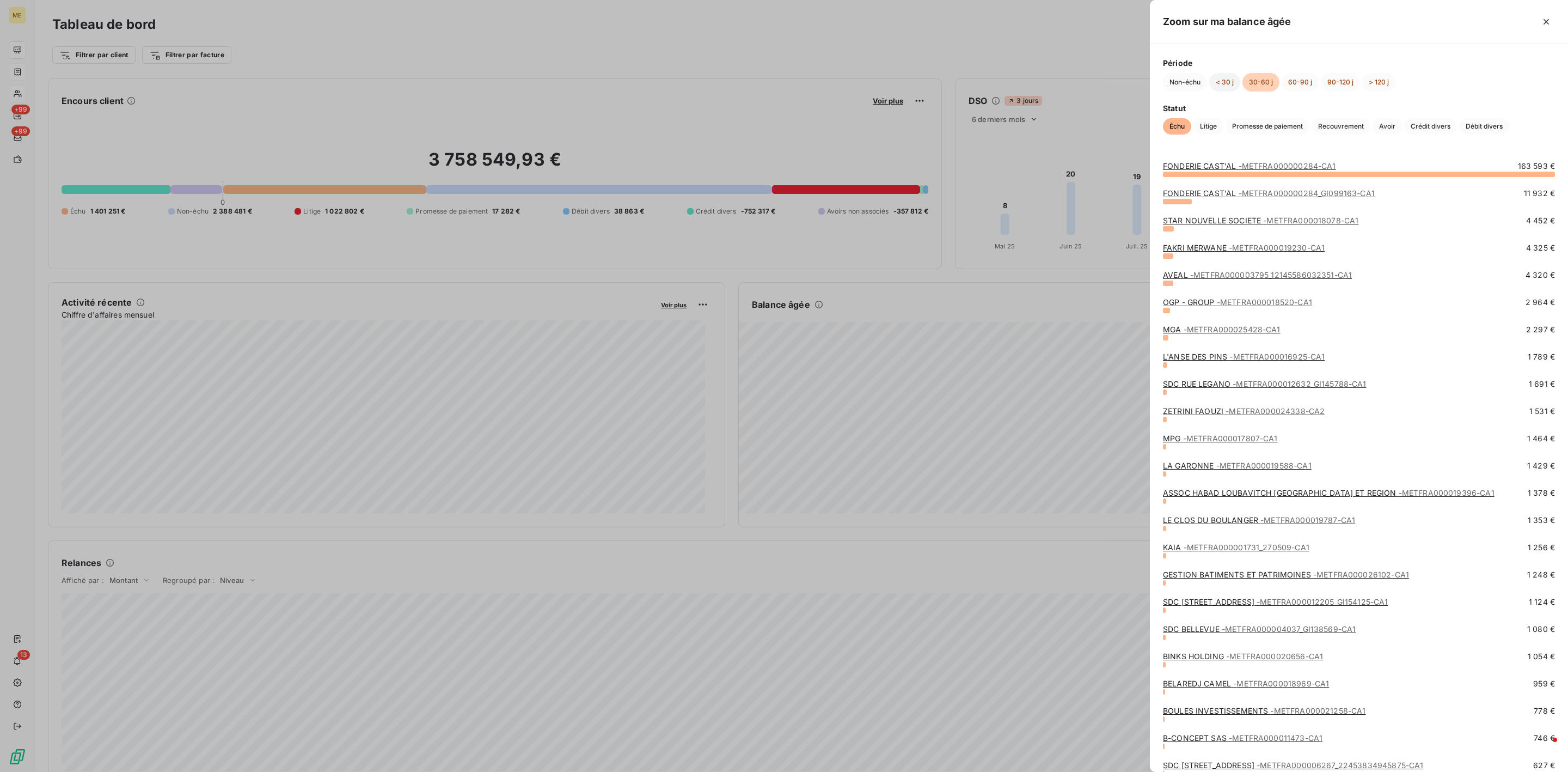
click at [1222, 82] on button "< 30 j" at bounding box center [1225, 82] width 31 height 19
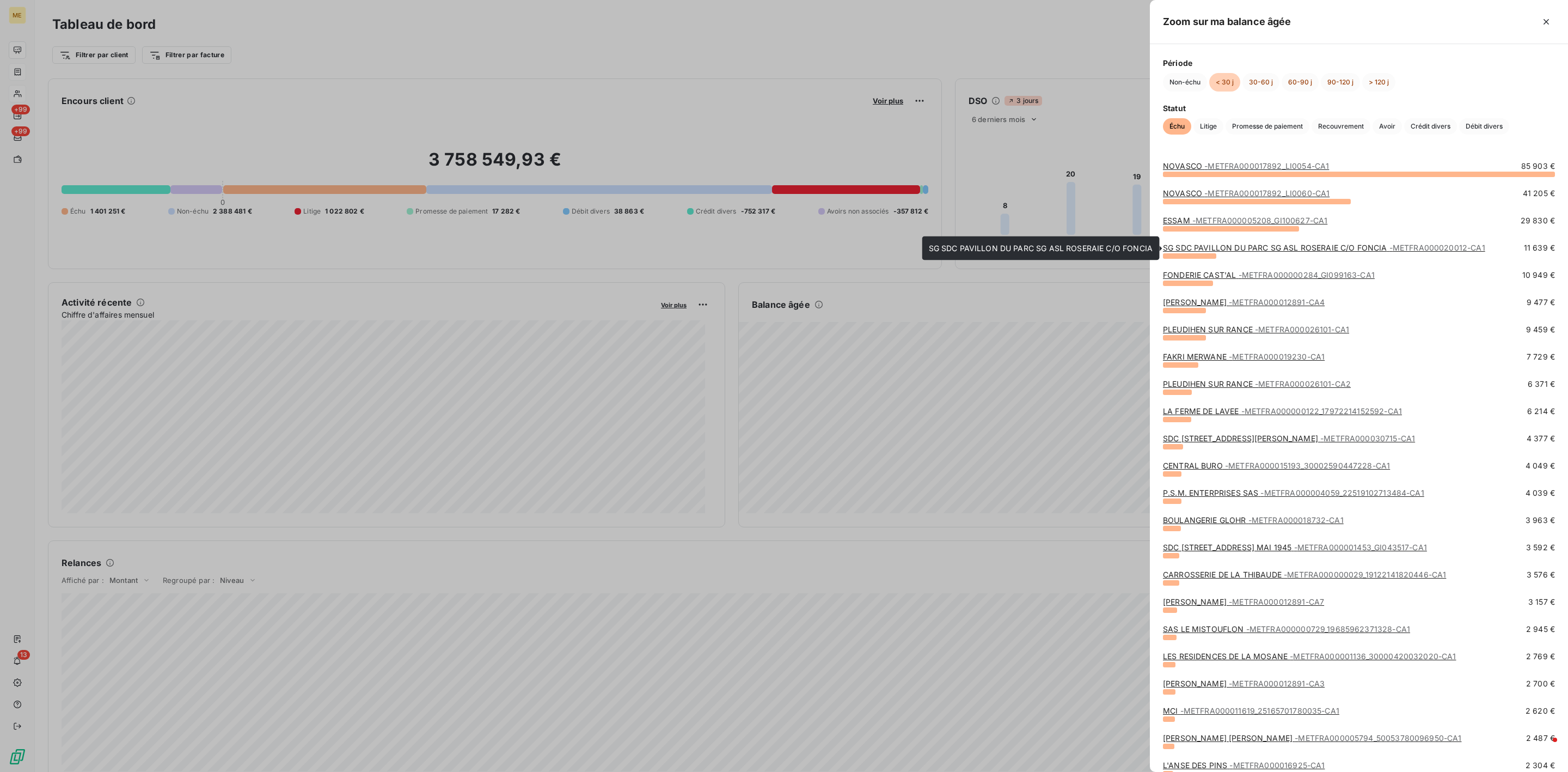
click at [1320, 249] on link "SG SDC PAVILLON DU PARC SG ASL ROSERAIE C/O FONCIA - METFRA000020012-CA1" at bounding box center [1324, 248] width 322 height 9
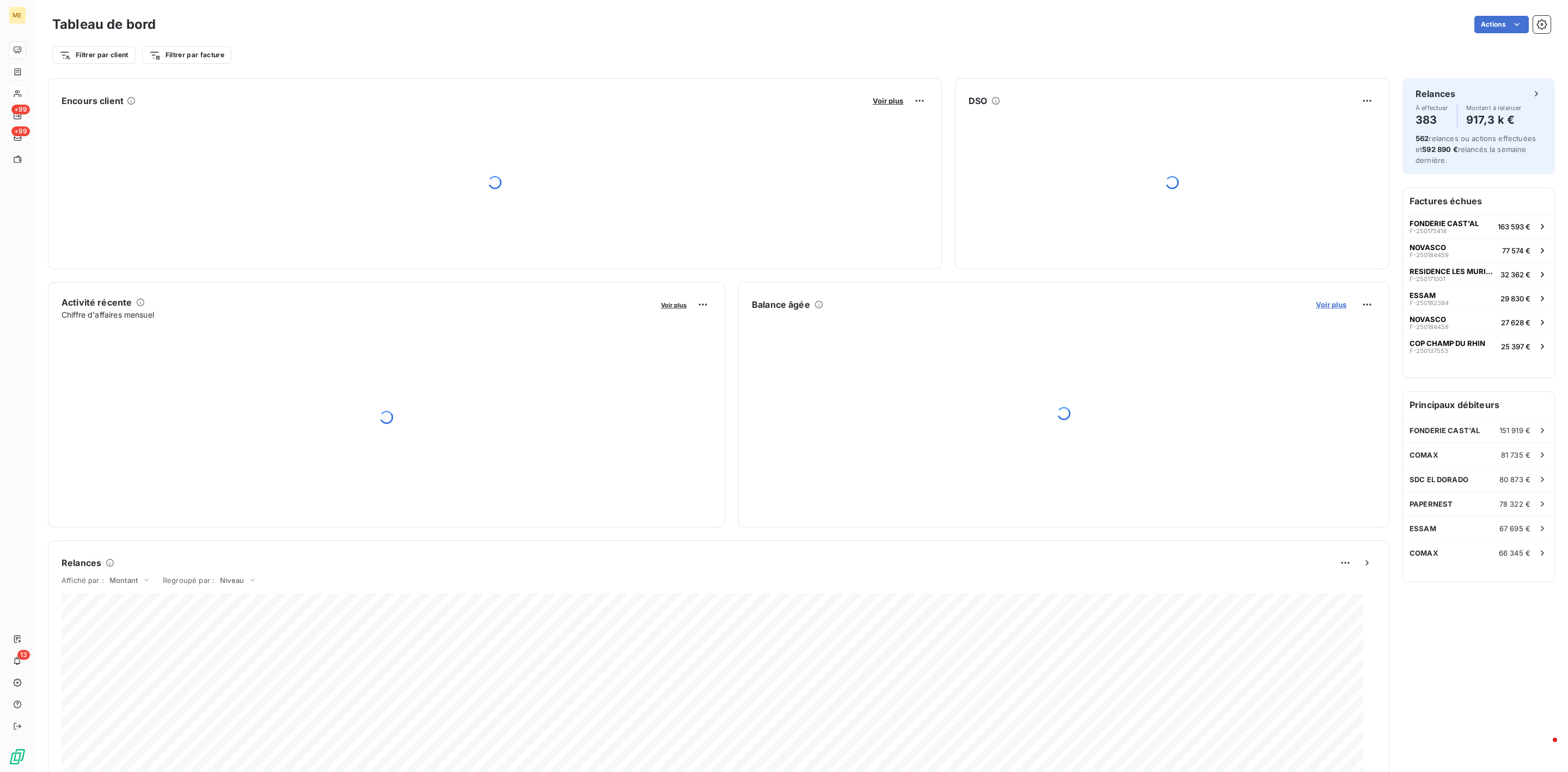
click at [1316, 301] on span "Voir plus" at bounding box center [1331, 304] width 30 height 9
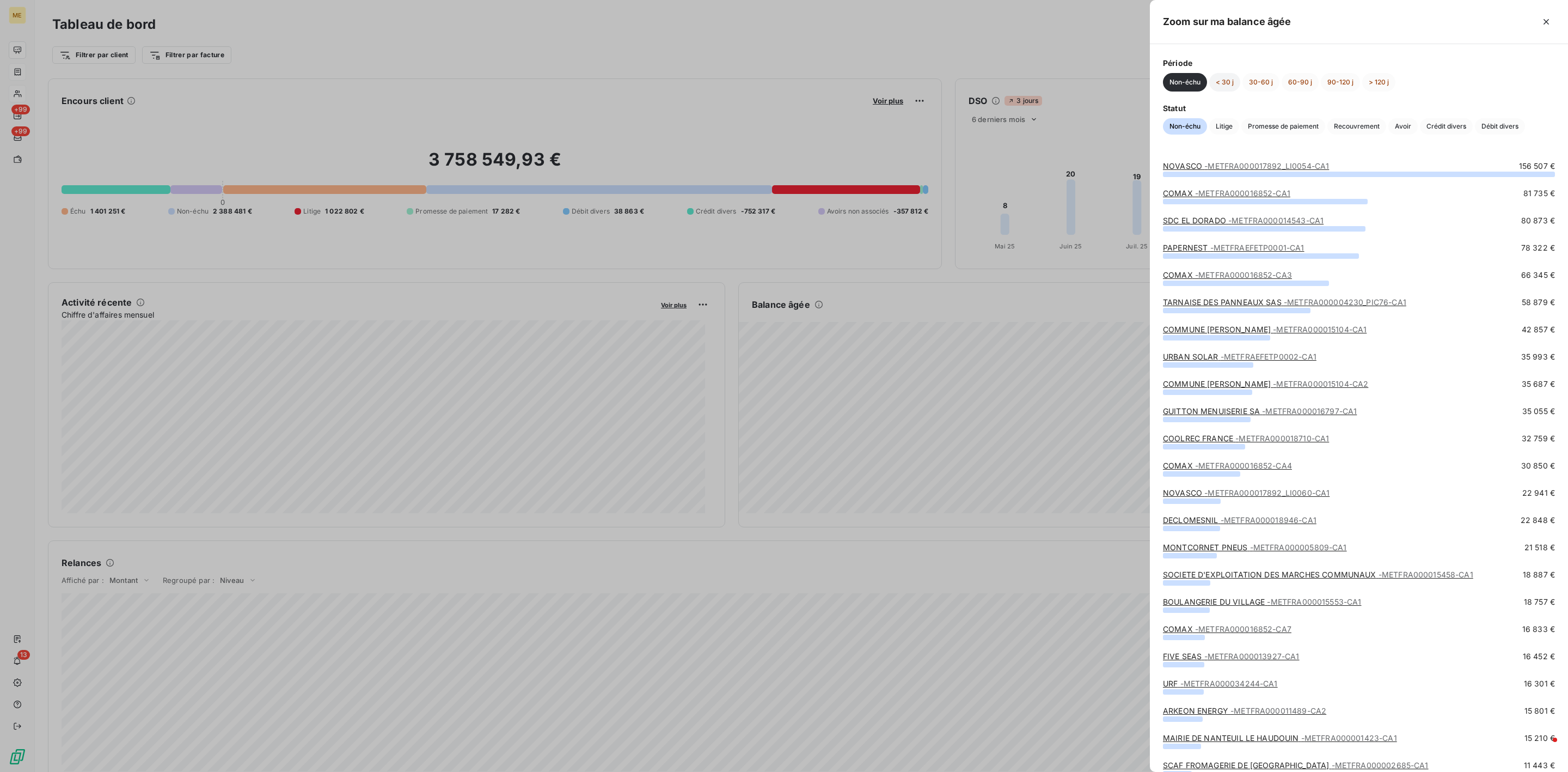
click at [1237, 89] on button "< 30 j" at bounding box center [1225, 82] width 31 height 19
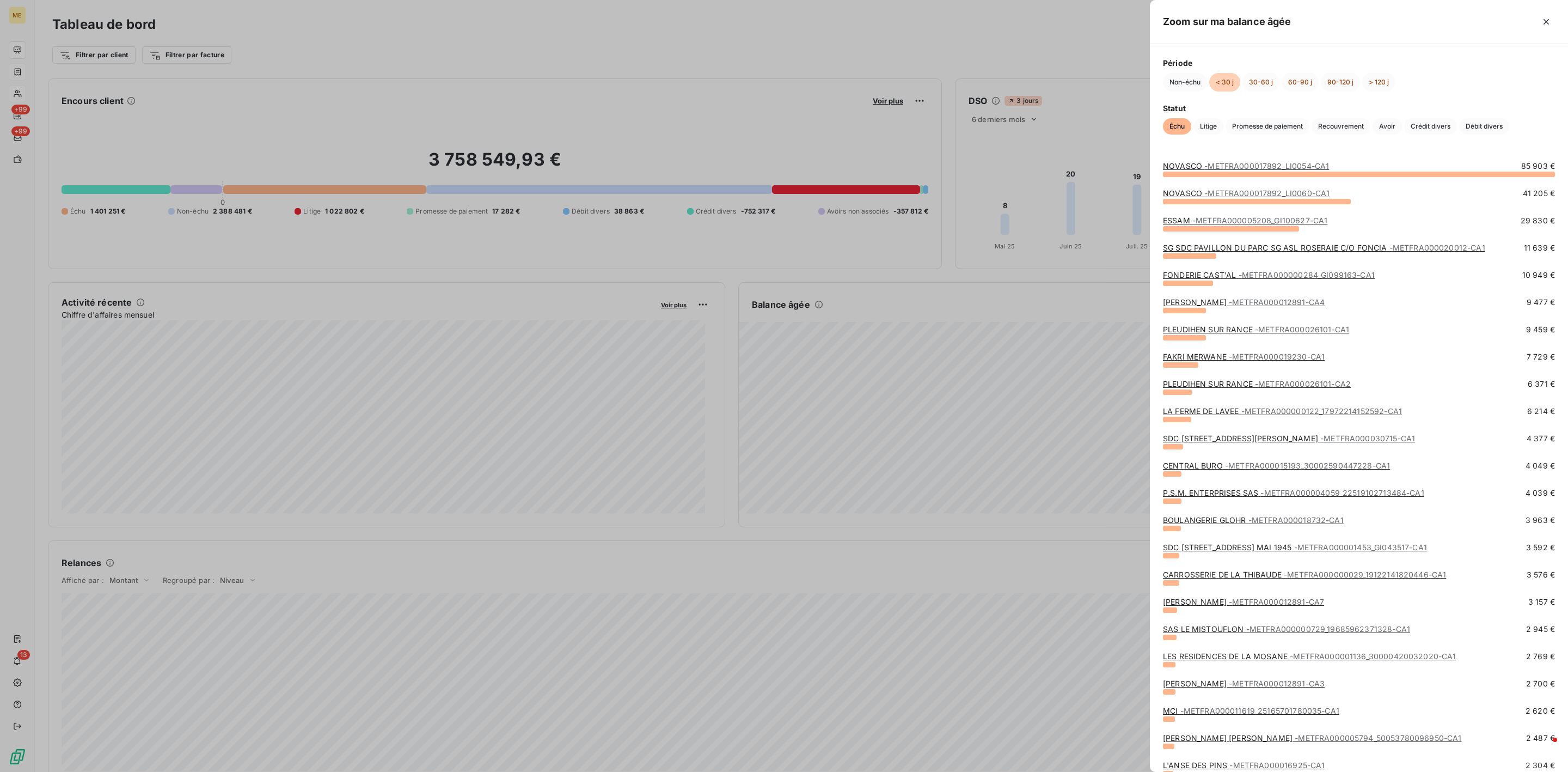
click at [1232, 624] on link "SAS LE MISTOUFLON - METFRA000000729_19685962371328-CA1" at bounding box center [1286, 629] width 247 height 9
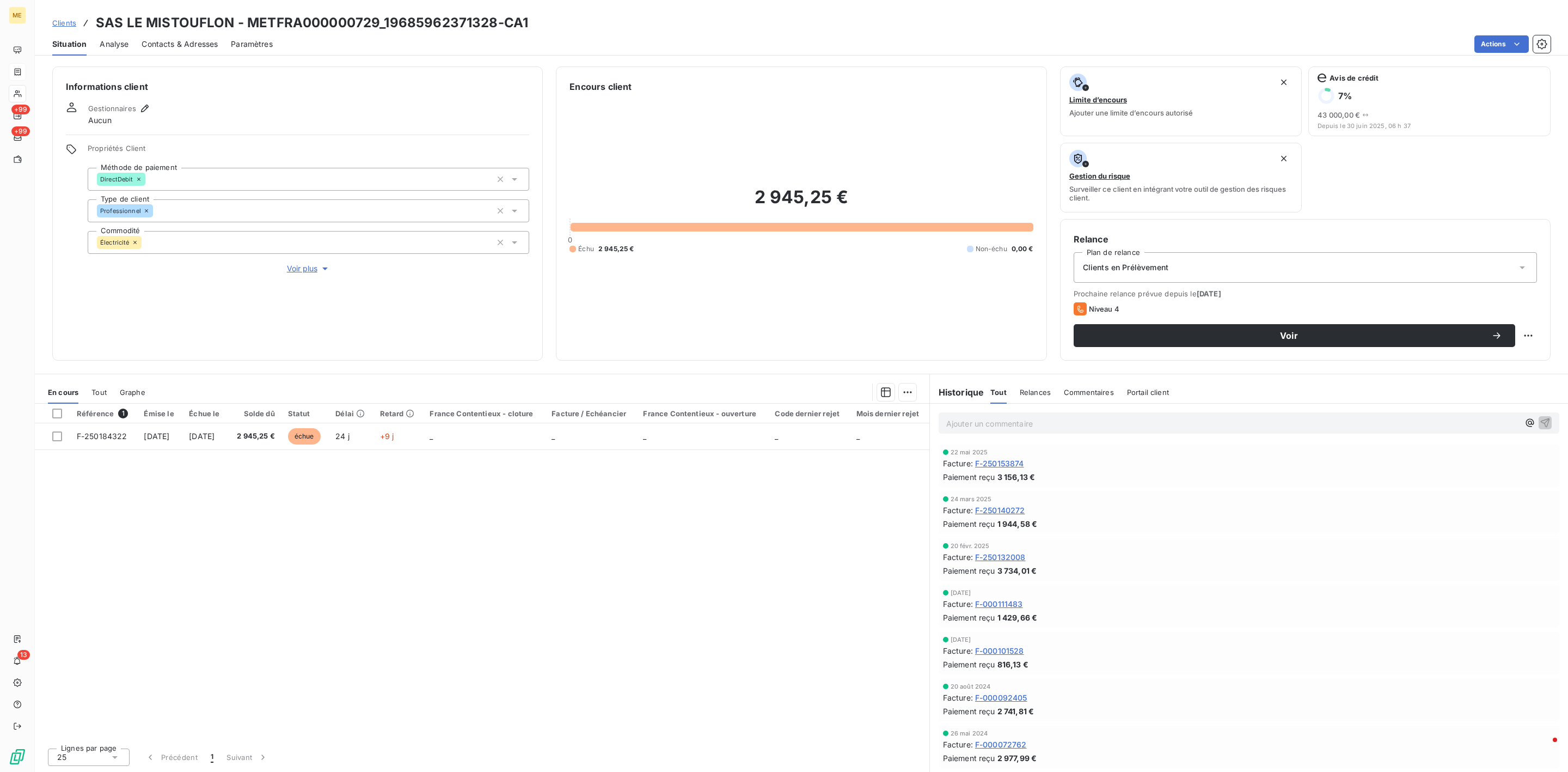
click at [1022, 423] on p "Ajouter un commentaire ﻿" at bounding box center [1233, 423] width 572 height 13
click at [105, 386] on div "Tout" at bounding box center [98, 393] width 15 height 23
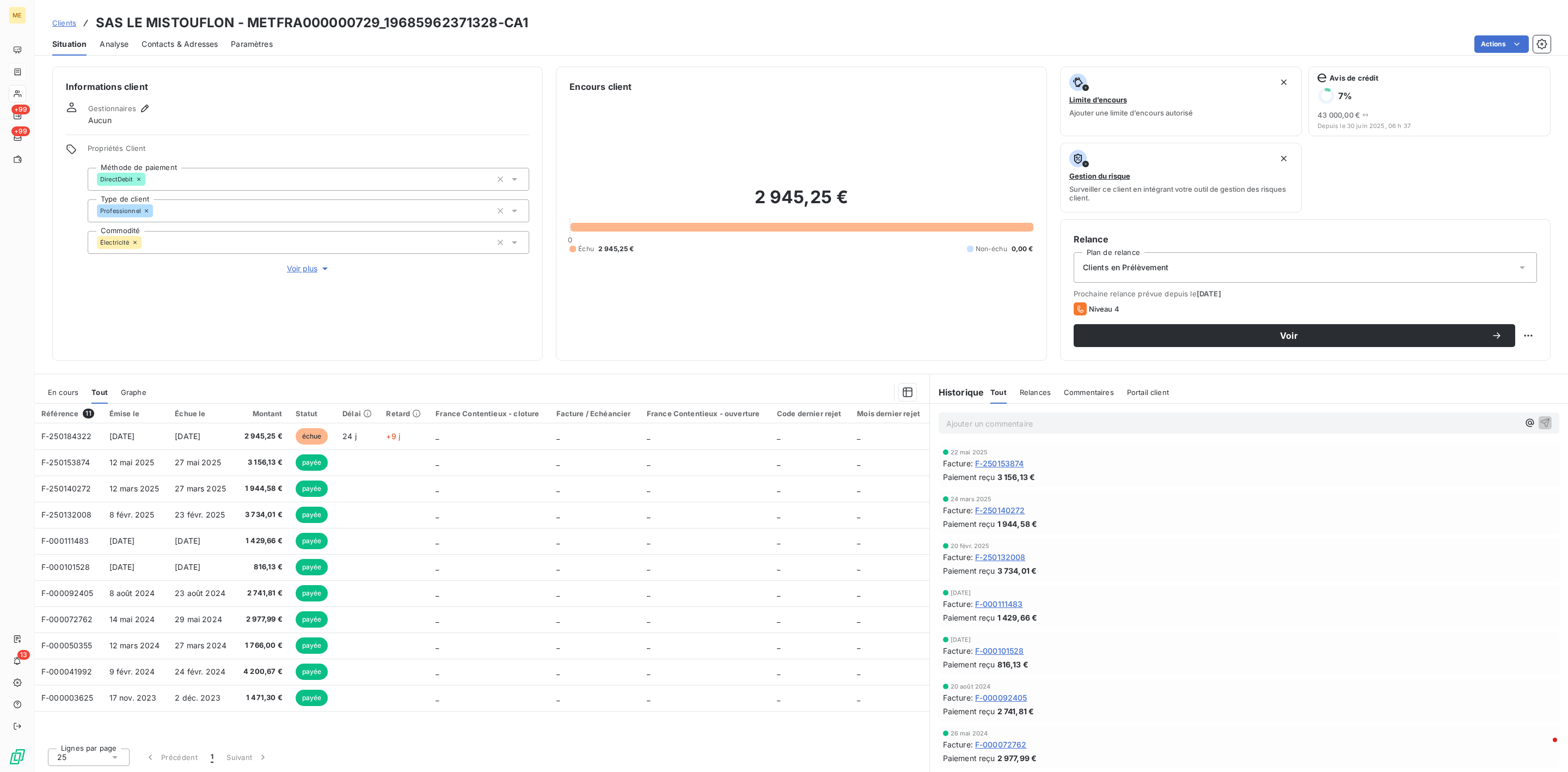
click at [69, 394] on span "En cours" at bounding box center [64, 392] width 30 height 9
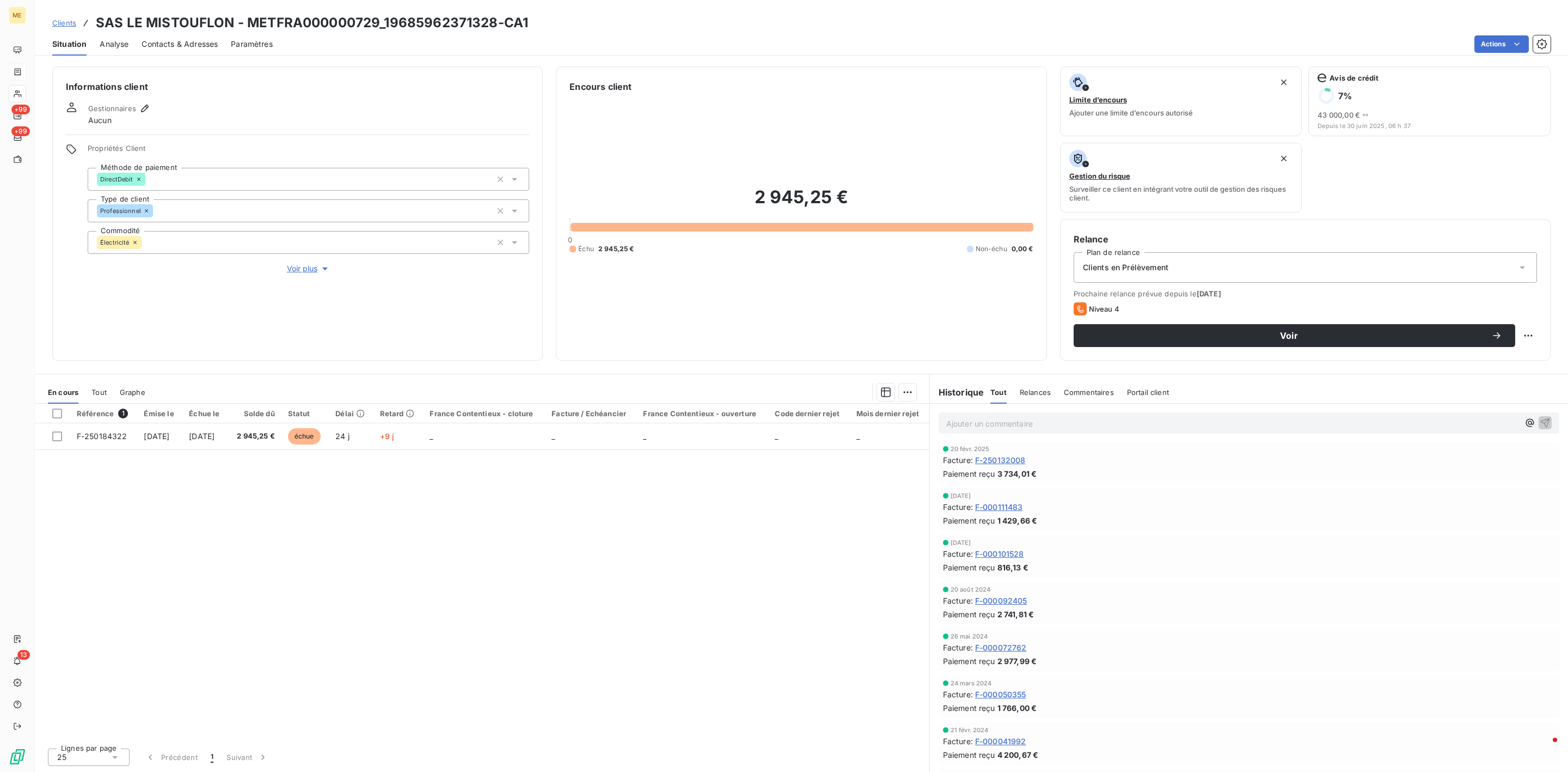
scroll to position [140, 0]
click at [1043, 425] on p "Ajouter un commentaire ﻿" at bounding box center [1233, 423] width 572 height 13
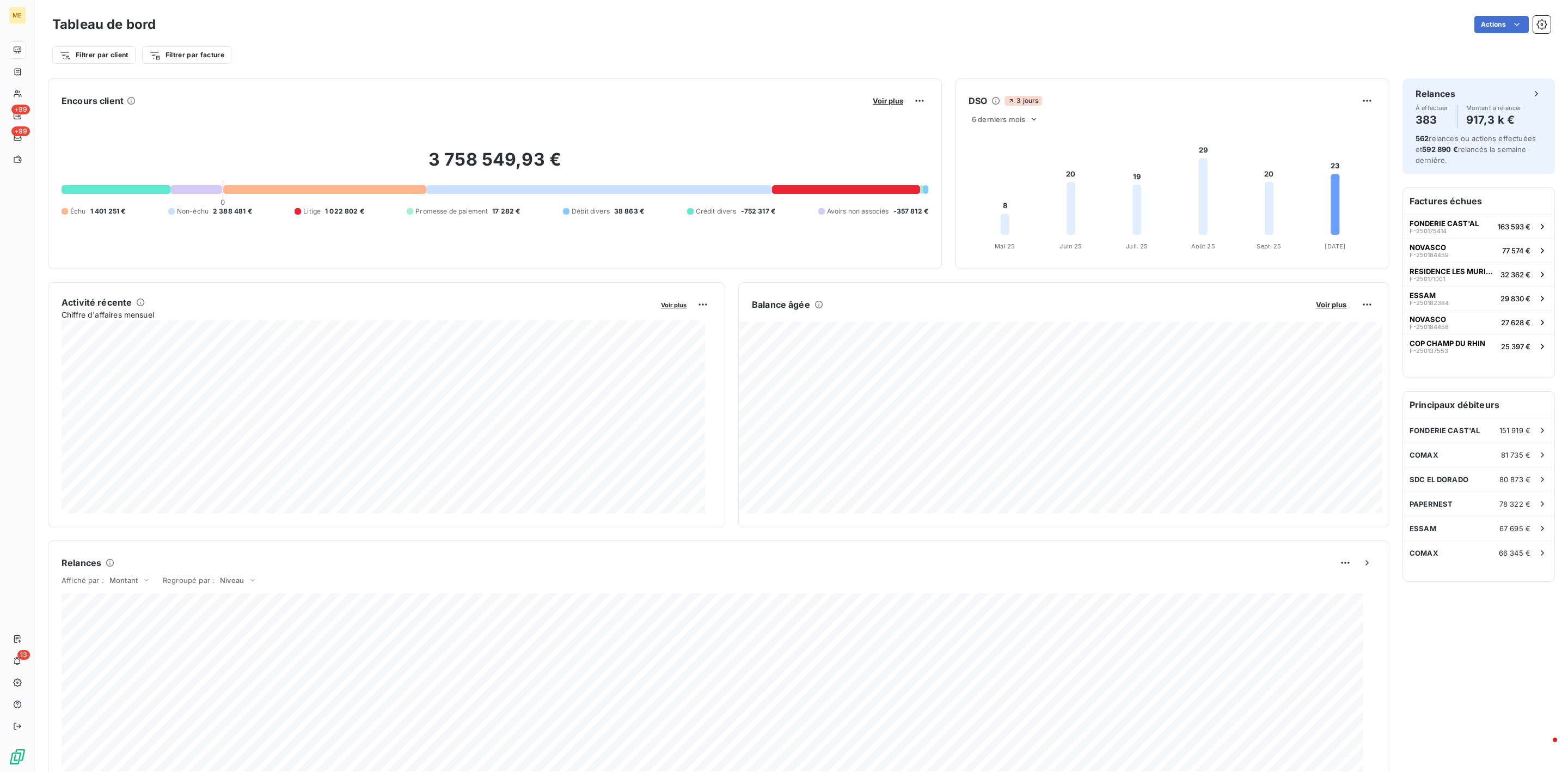
click at [1332, 311] on div "Balance âgée Voir plus" at bounding box center [1064, 304] width 650 height 17
click at [1332, 306] on span "Voir plus" at bounding box center [1331, 304] width 30 height 9
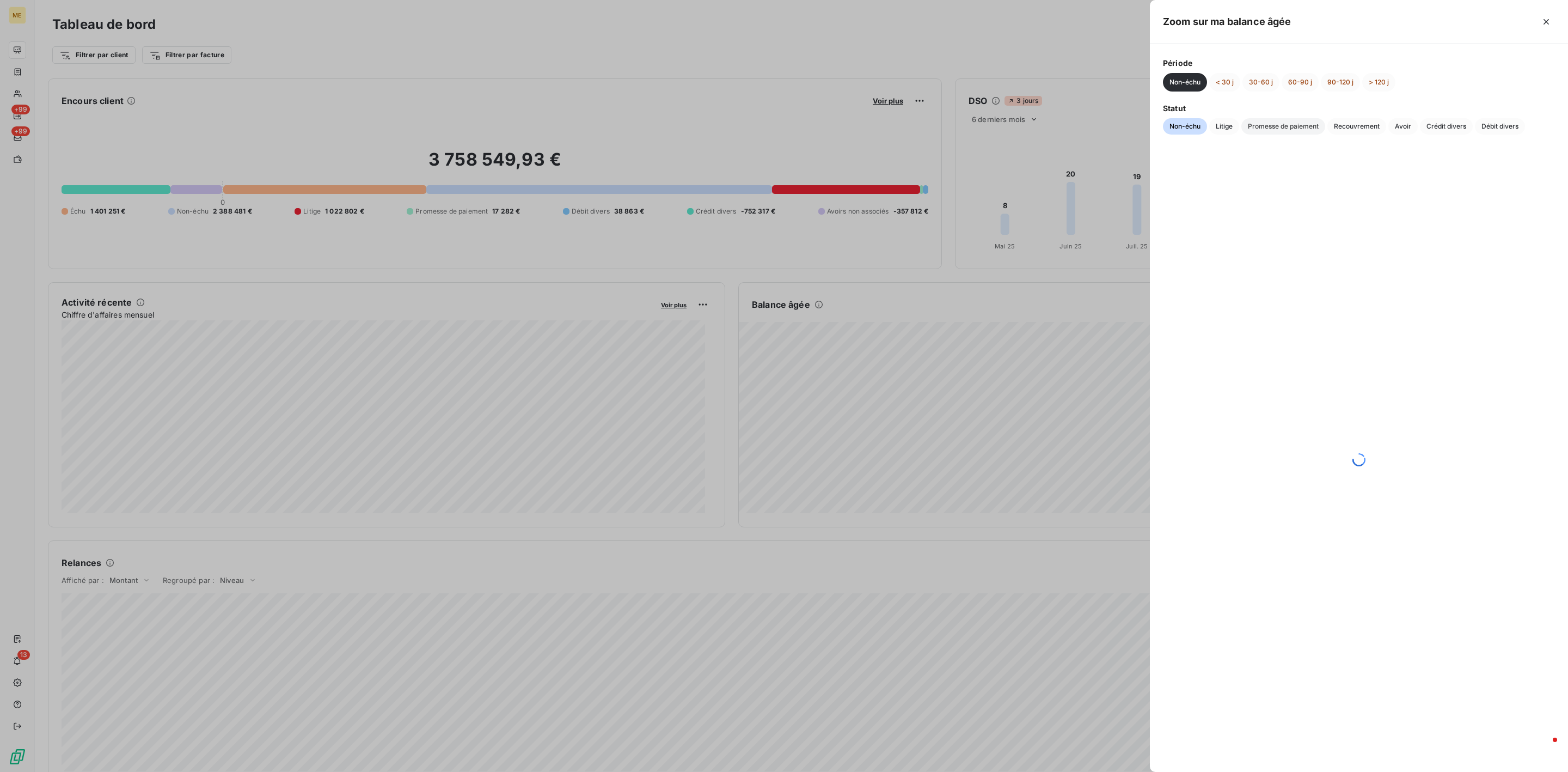
click at [1267, 129] on span "Promesse de paiement" at bounding box center [1284, 126] width 84 height 16
